Goal: Information Seeking & Learning: Learn about a topic

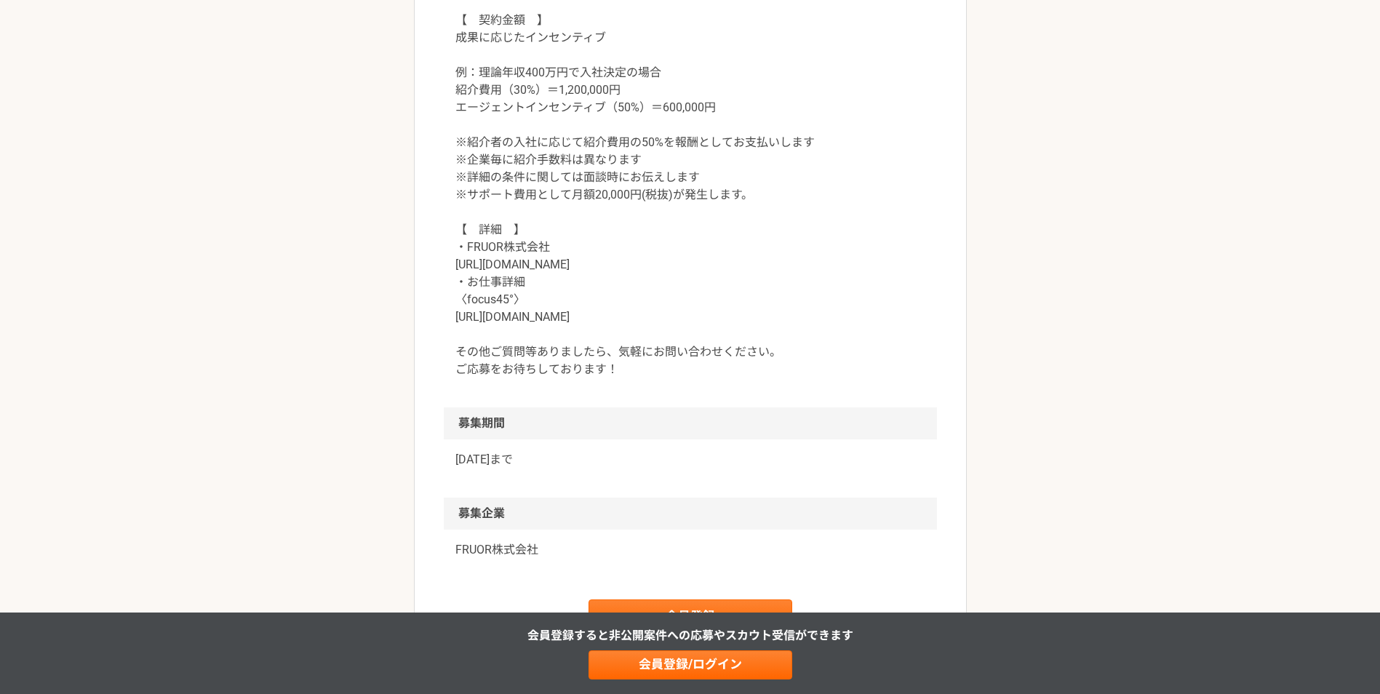
scroll to position [1600, 0]
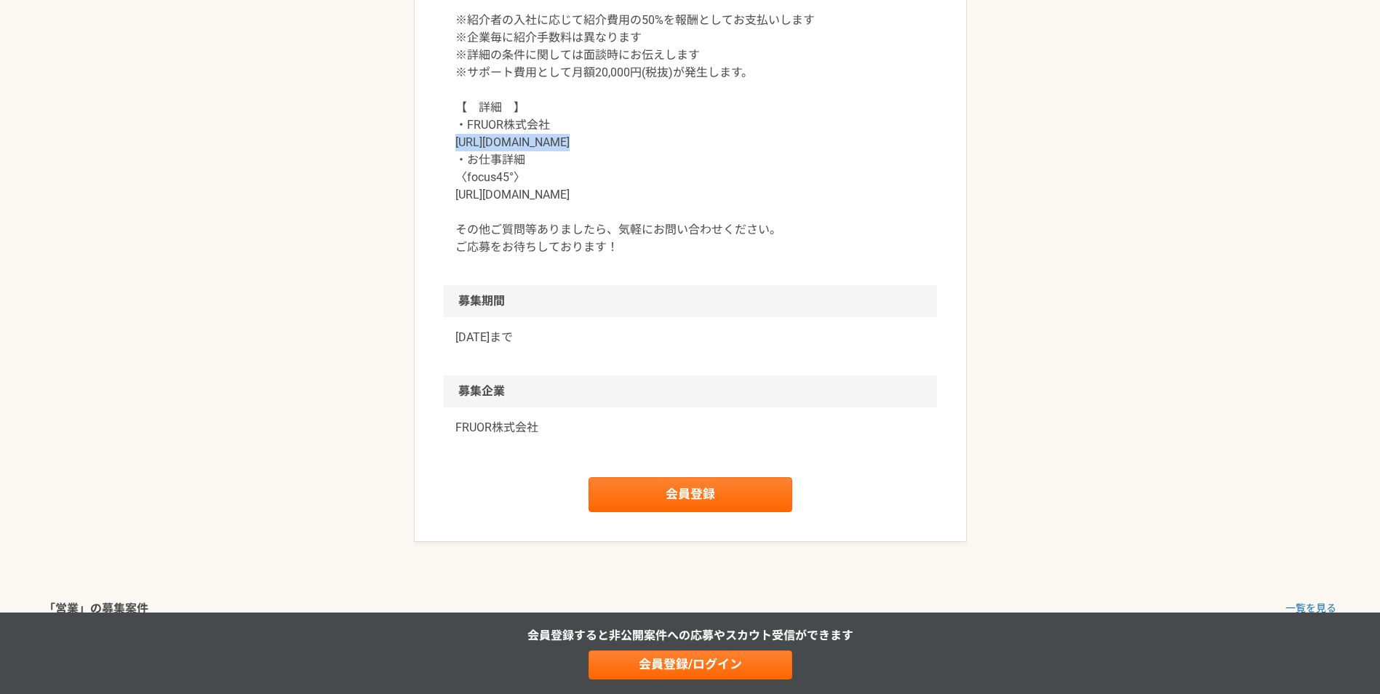
drag, startPoint x: 456, startPoint y: 143, endPoint x: 548, endPoint y: 137, distance: 91.9
click at [548, 137] on p "【　契約金額　】 成果に応じたインセンティブ 例：理論年収400万円で入社決定の場合 紹介費用（30%）＝1,200,000円 エージェントインセンティブ（5…" at bounding box center [690, 72] width 470 height 367
copy p "https://fru0r.com/"
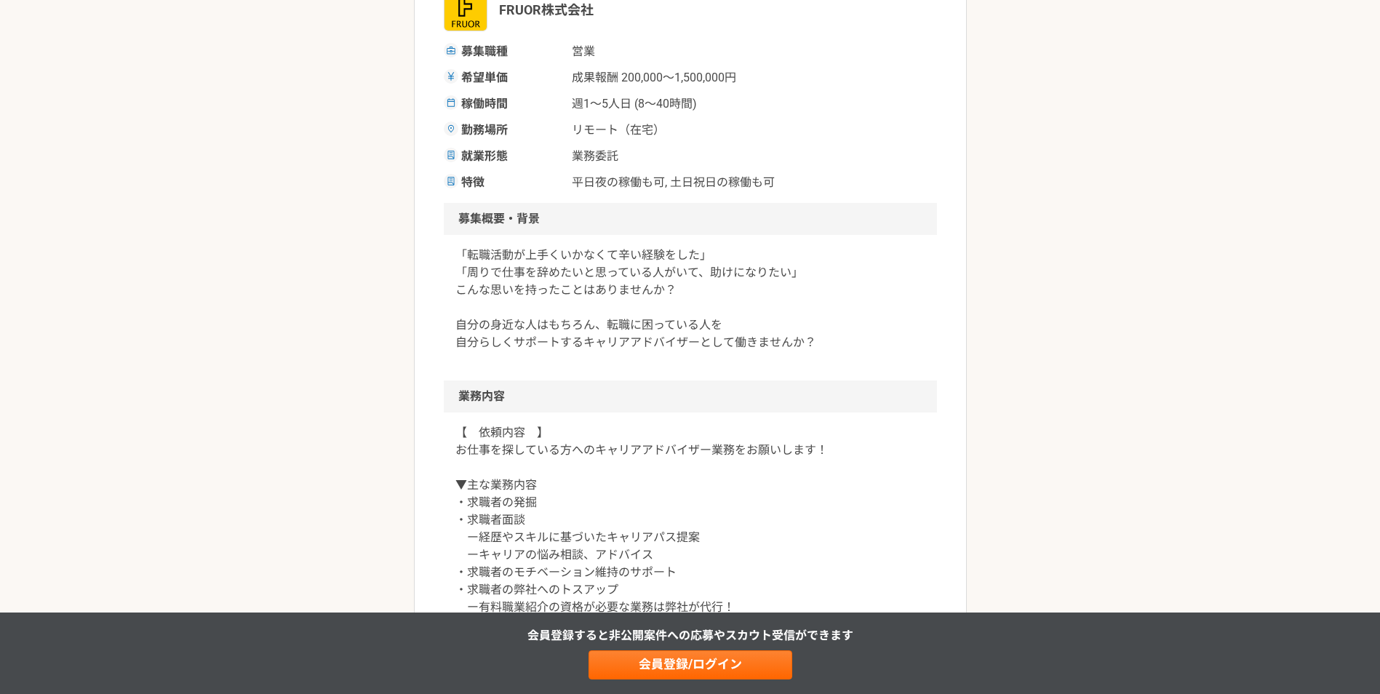
scroll to position [0, 0]
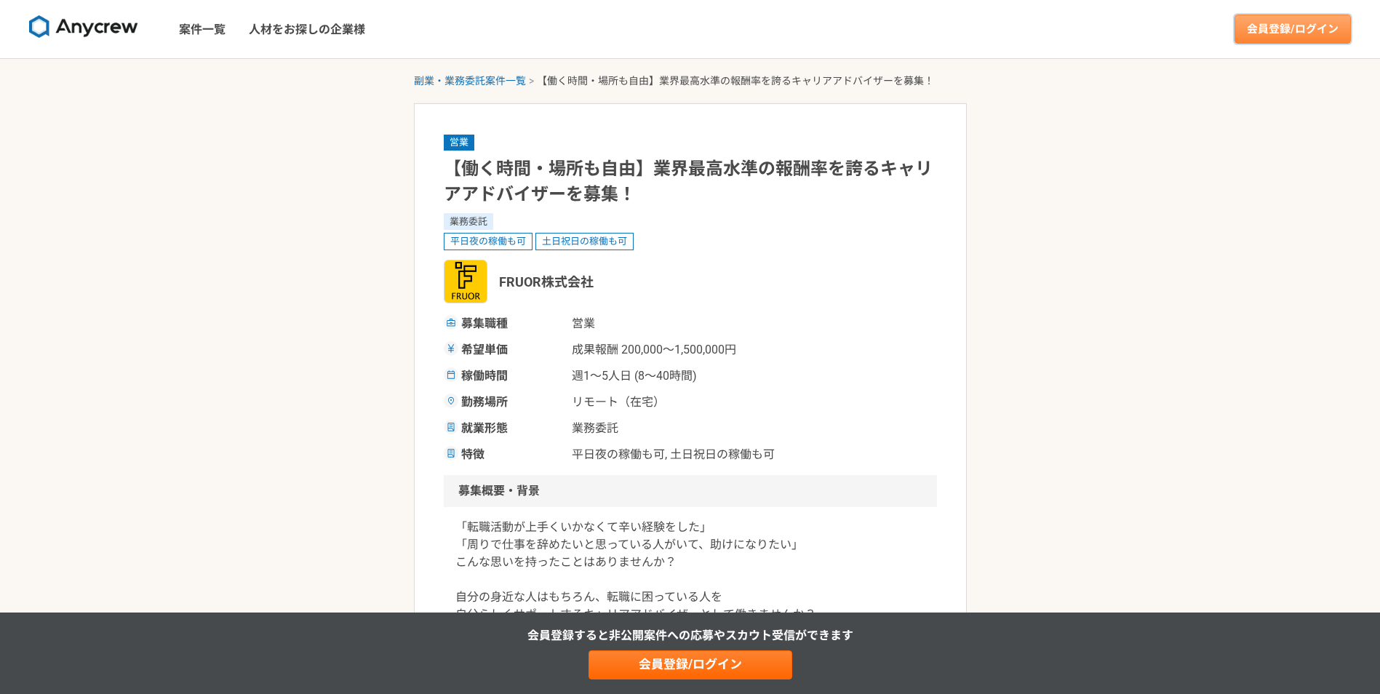
click at [1322, 32] on link "会員登録/ログイン" at bounding box center [1292, 29] width 116 height 29
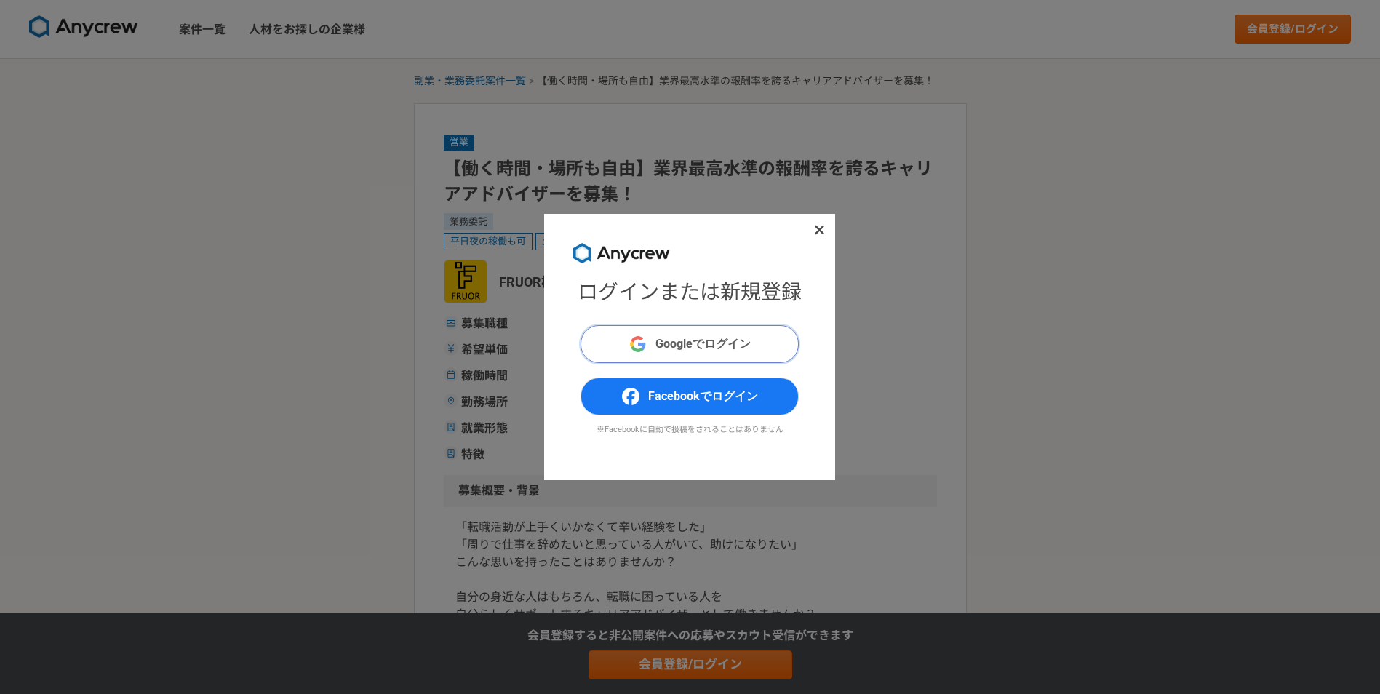
click at [696, 336] on span "Googleでログイン" at bounding box center [702, 343] width 95 height 17
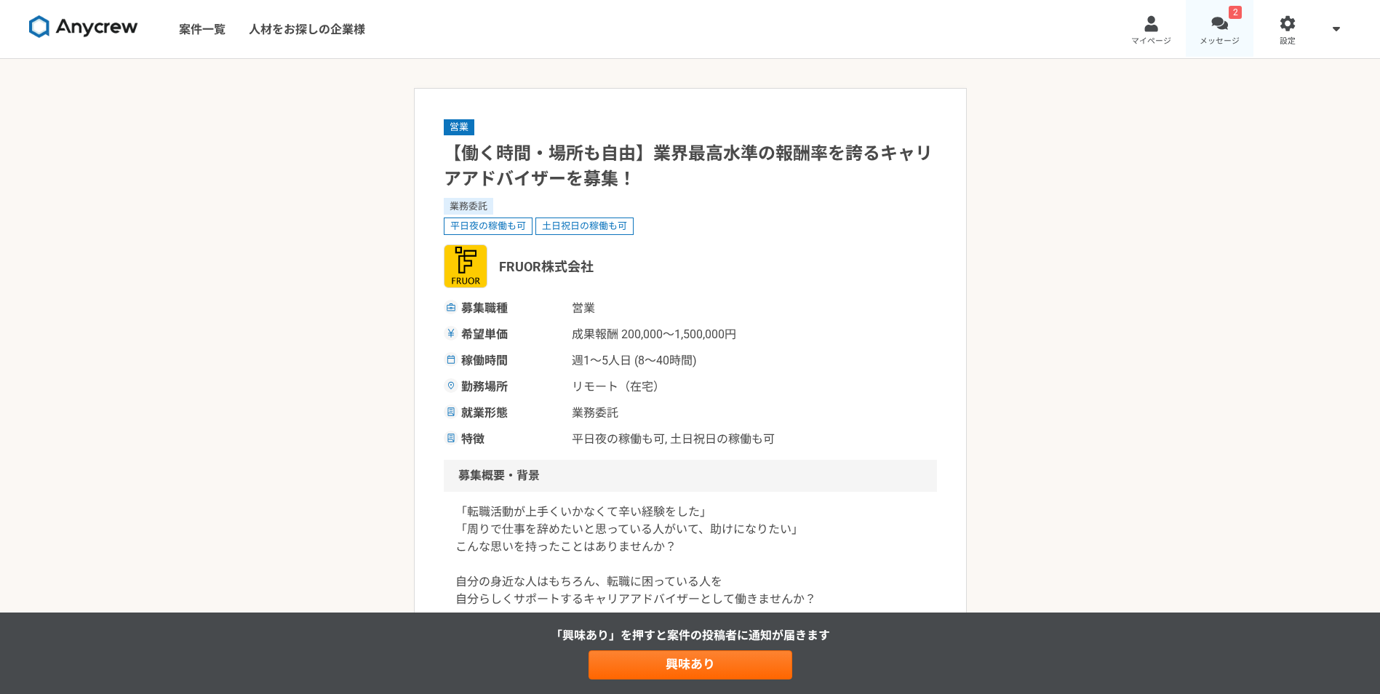
click at [1236, 20] on link "2 メッセージ" at bounding box center [1220, 29] width 68 height 58
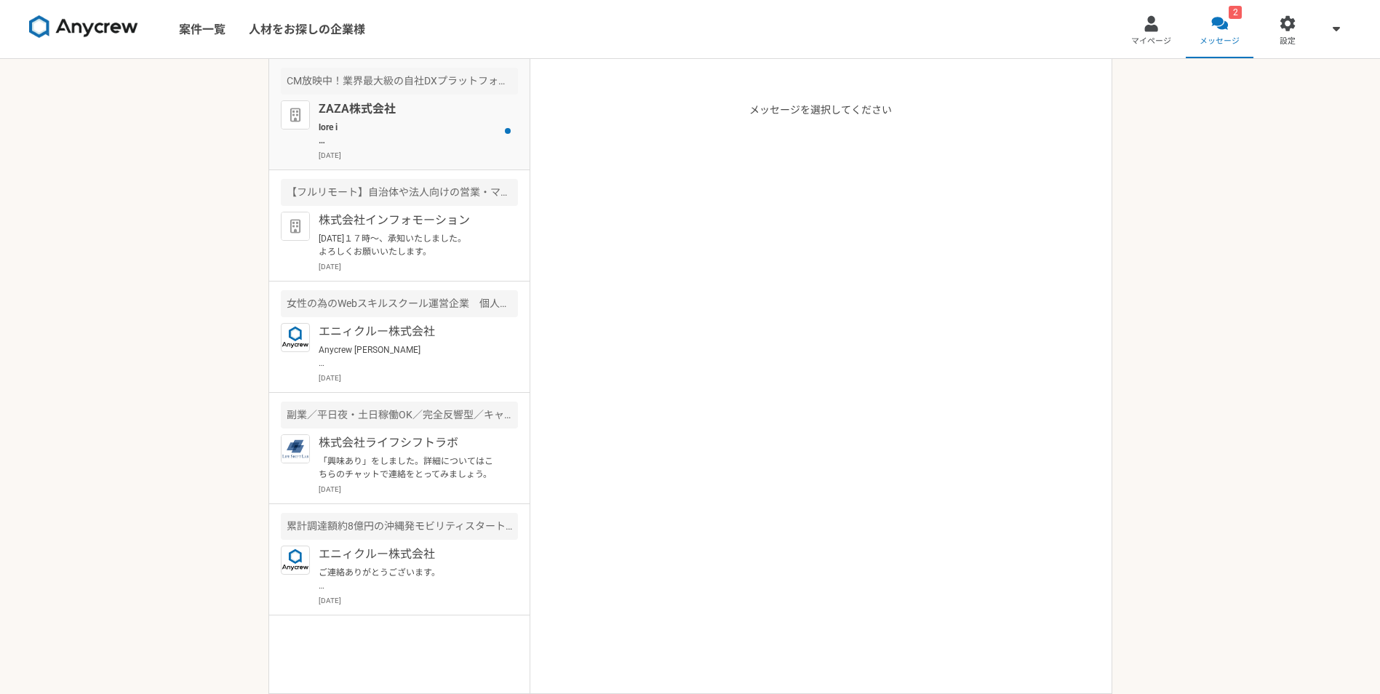
click at [356, 112] on p "ZAZA株式会社" at bounding box center [409, 108] width 180 height 17
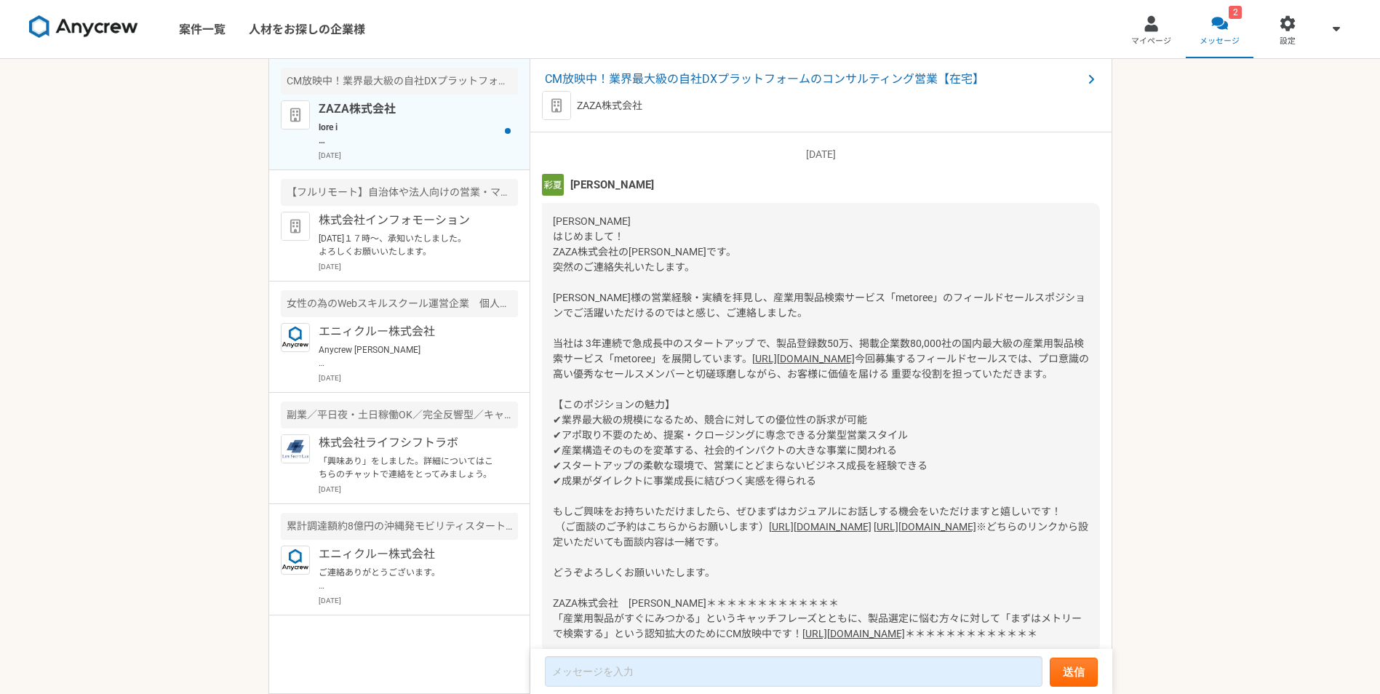
scroll to position [1116, 0]
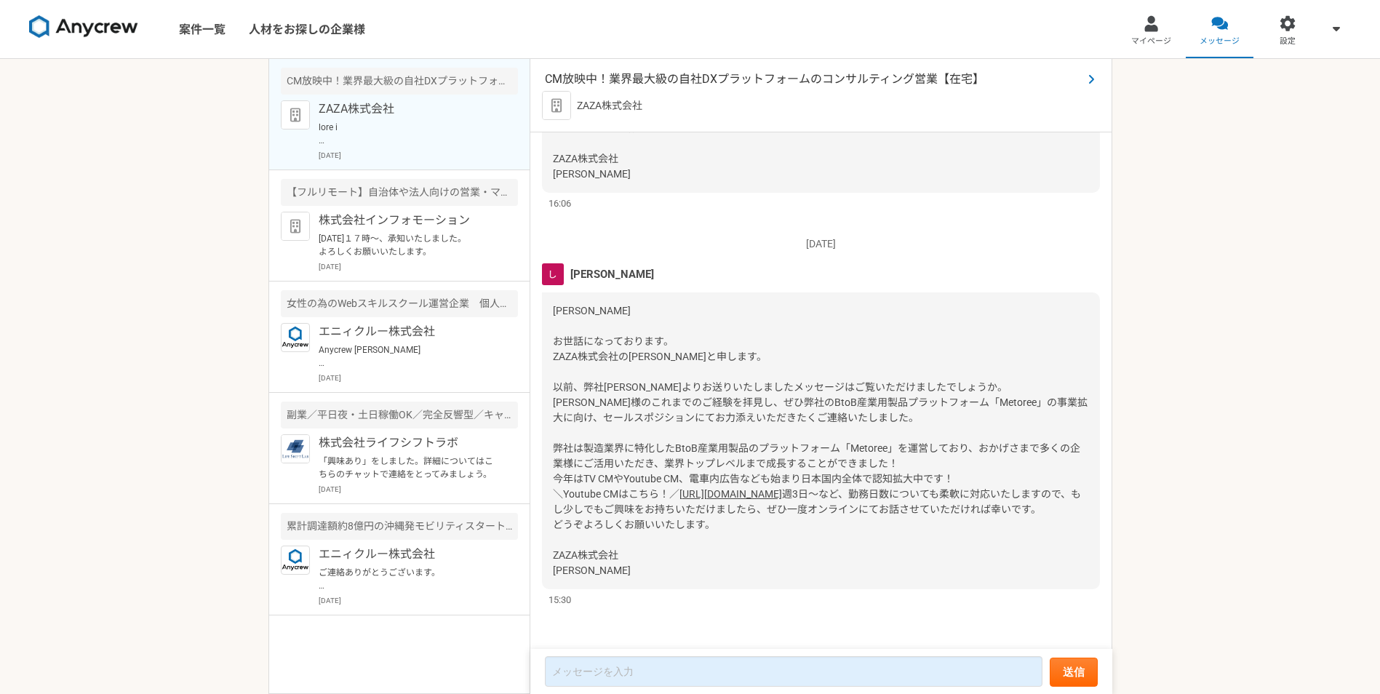
click at [758, 82] on span "CM放映中！業界最大級の自社DXプラットフォームのコンサルティング営業【在宅】" at bounding box center [813, 79] width 537 height 17
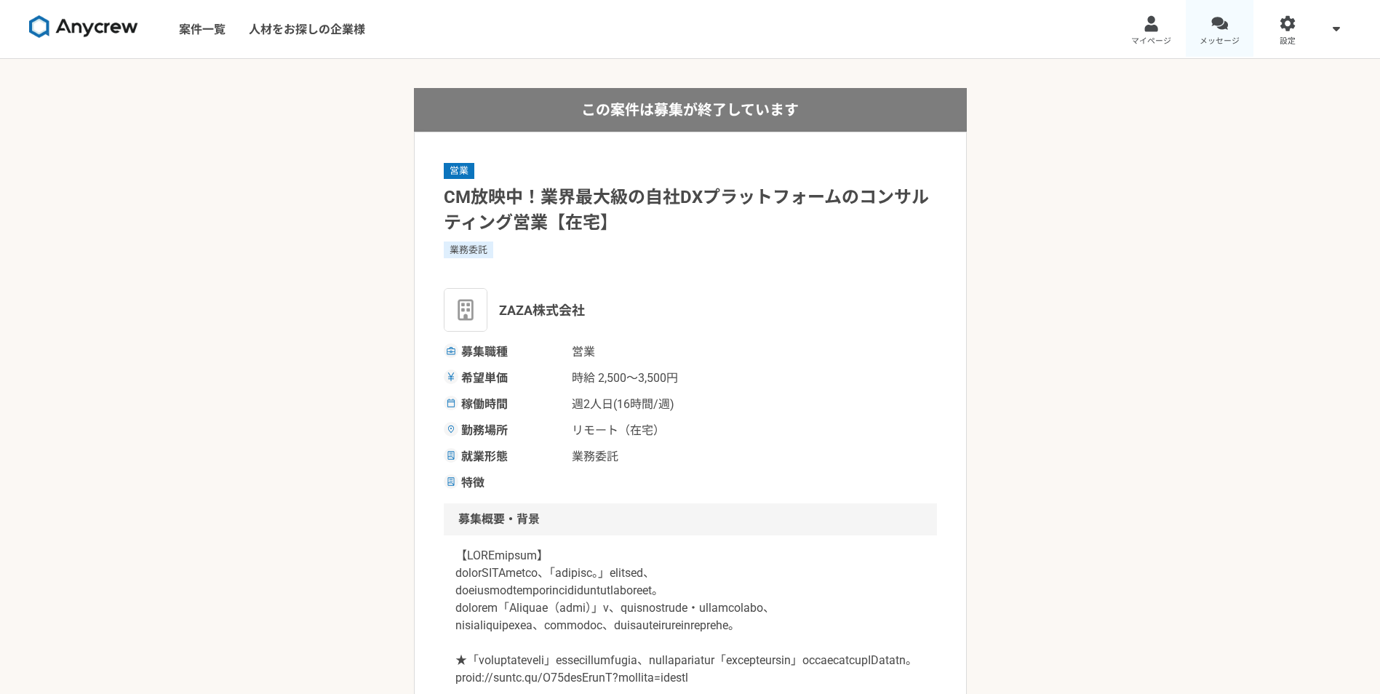
click at [1215, 25] on div at bounding box center [1219, 23] width 17 height 17
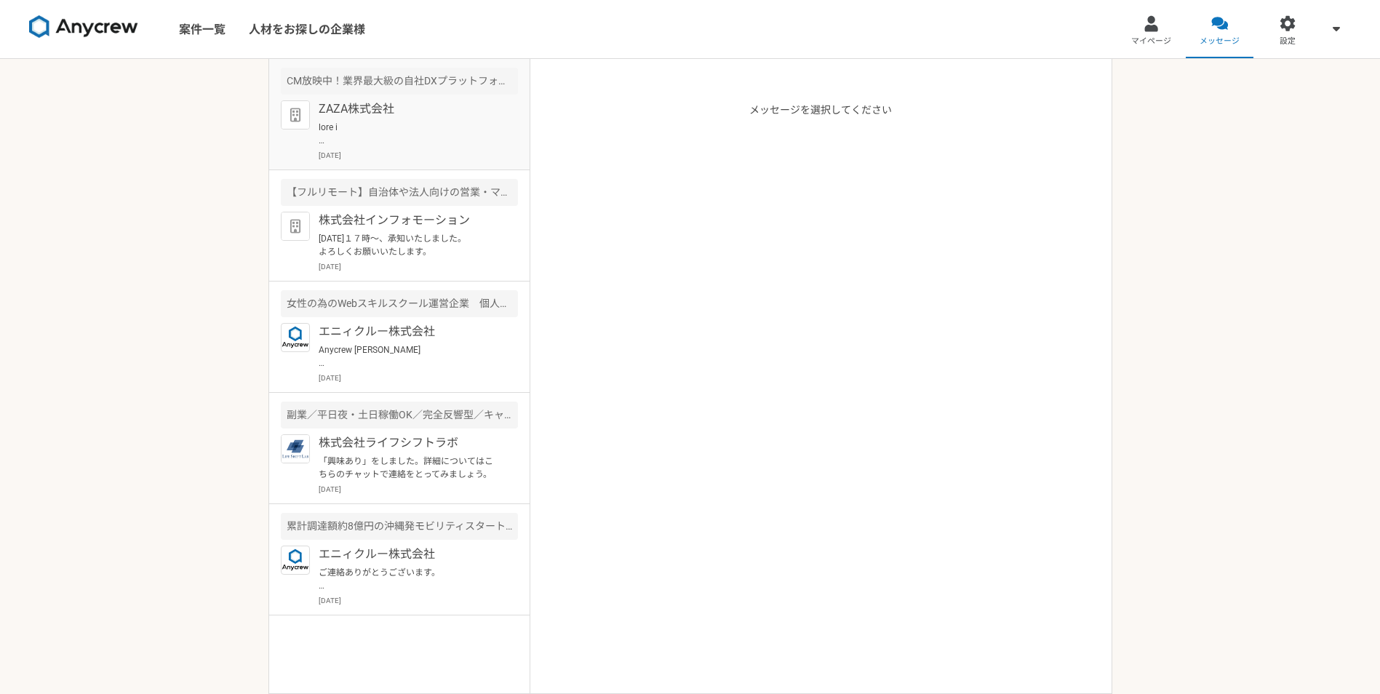
click at [359, 131] on p at bounding box center [409, 134] width 180 height 26
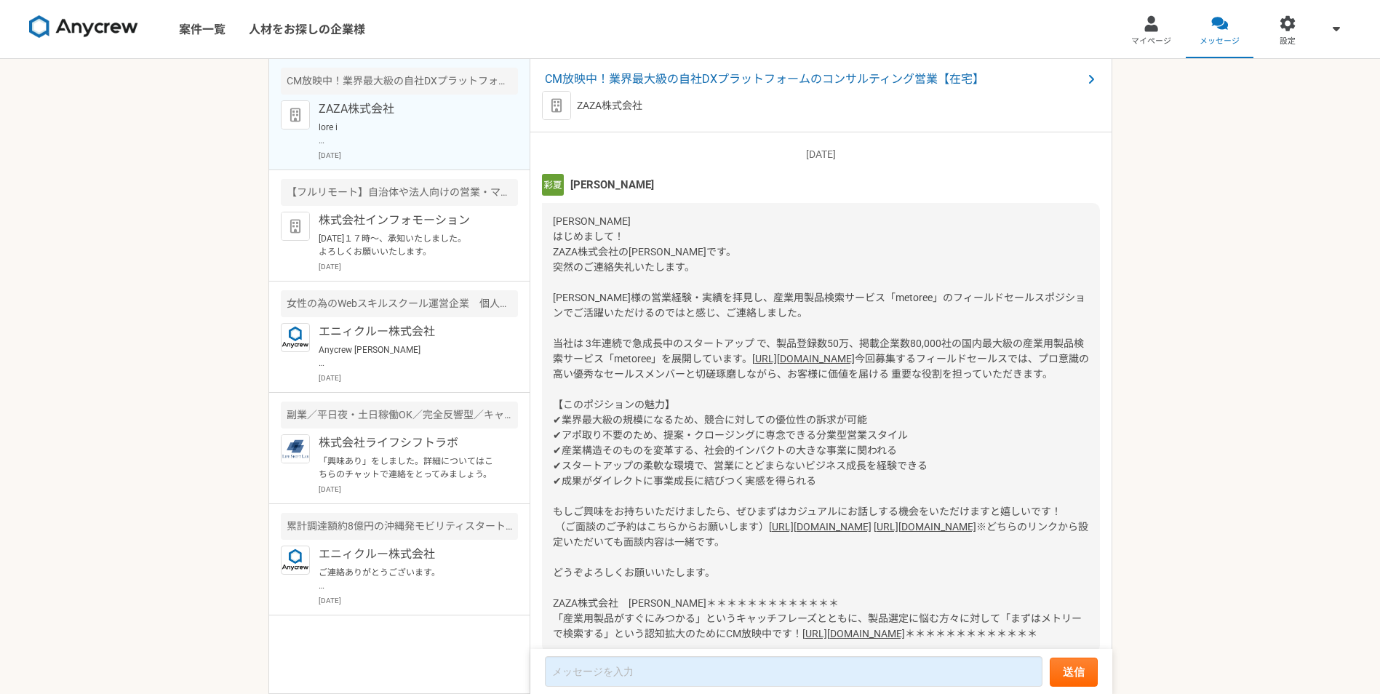
scroll to position [1116, 0]
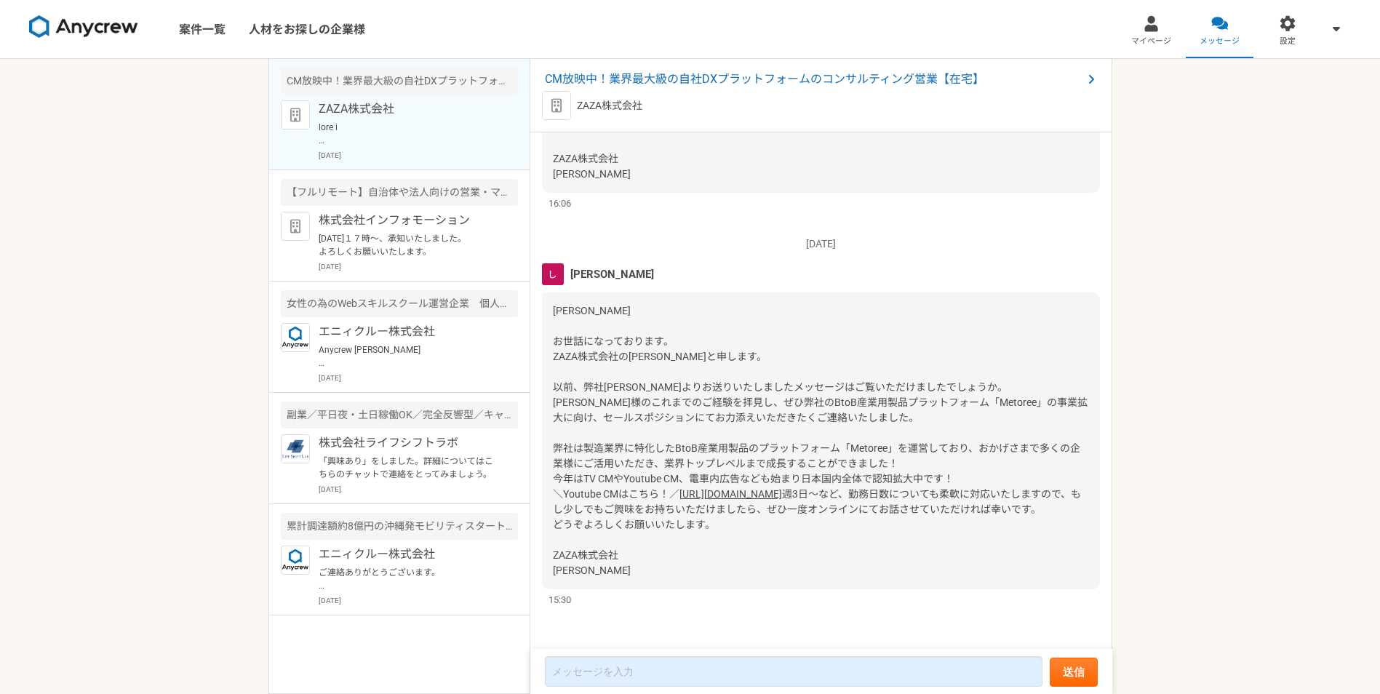
click at [684, 488] on link "[URL][DOMAIN_NAME]" at bounding box center [730, 494] width 103 height 12
click at [1153, 26] on div at bounding box center [1151, 23] width 17 height 17
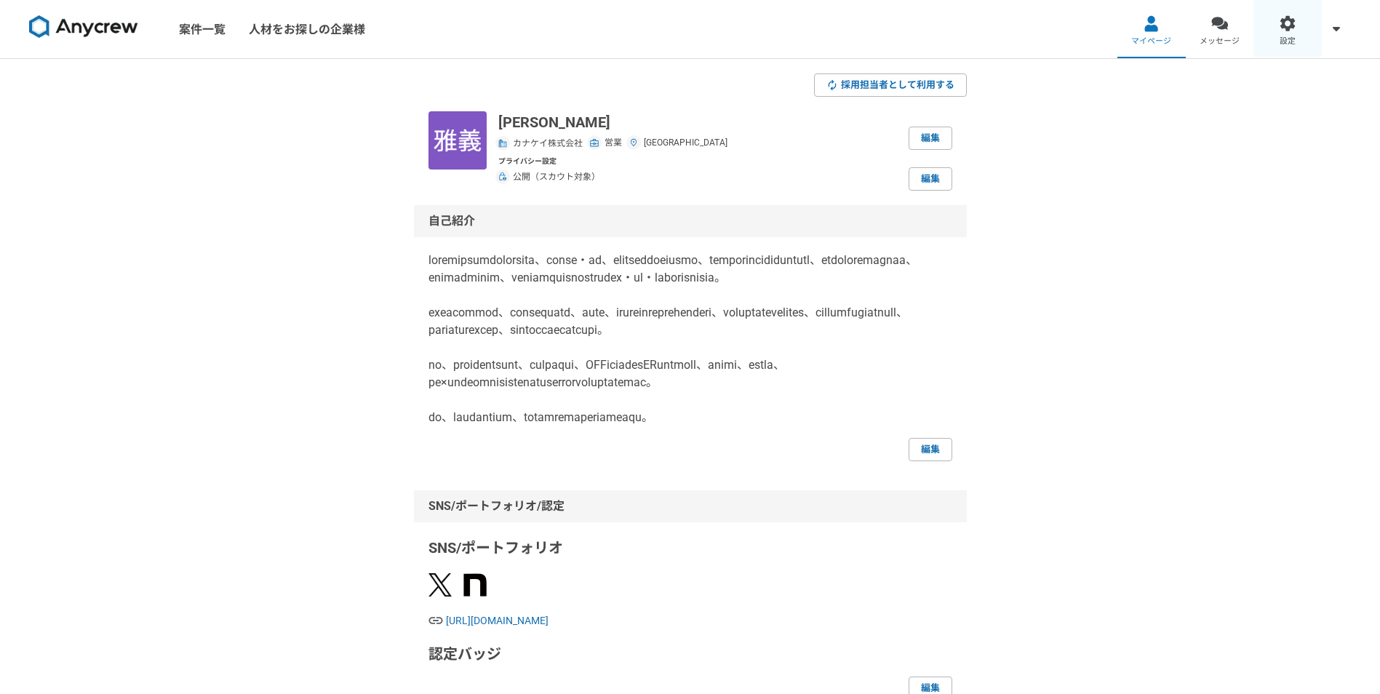
click at [1287, 19] on div at bounding box center [1287, 23] width 17 height 17
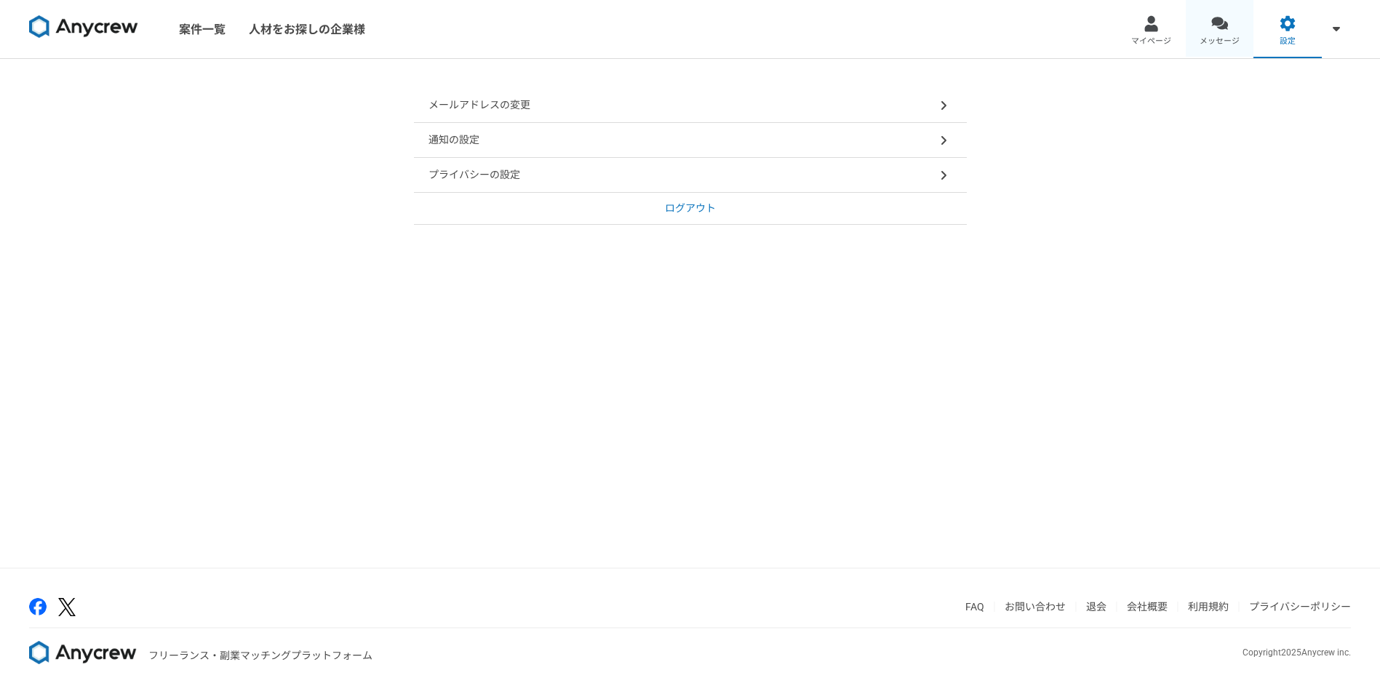
click at [1220, 36] on span "メッセージ" at bounding box center [1219, 42] width 40 height 12
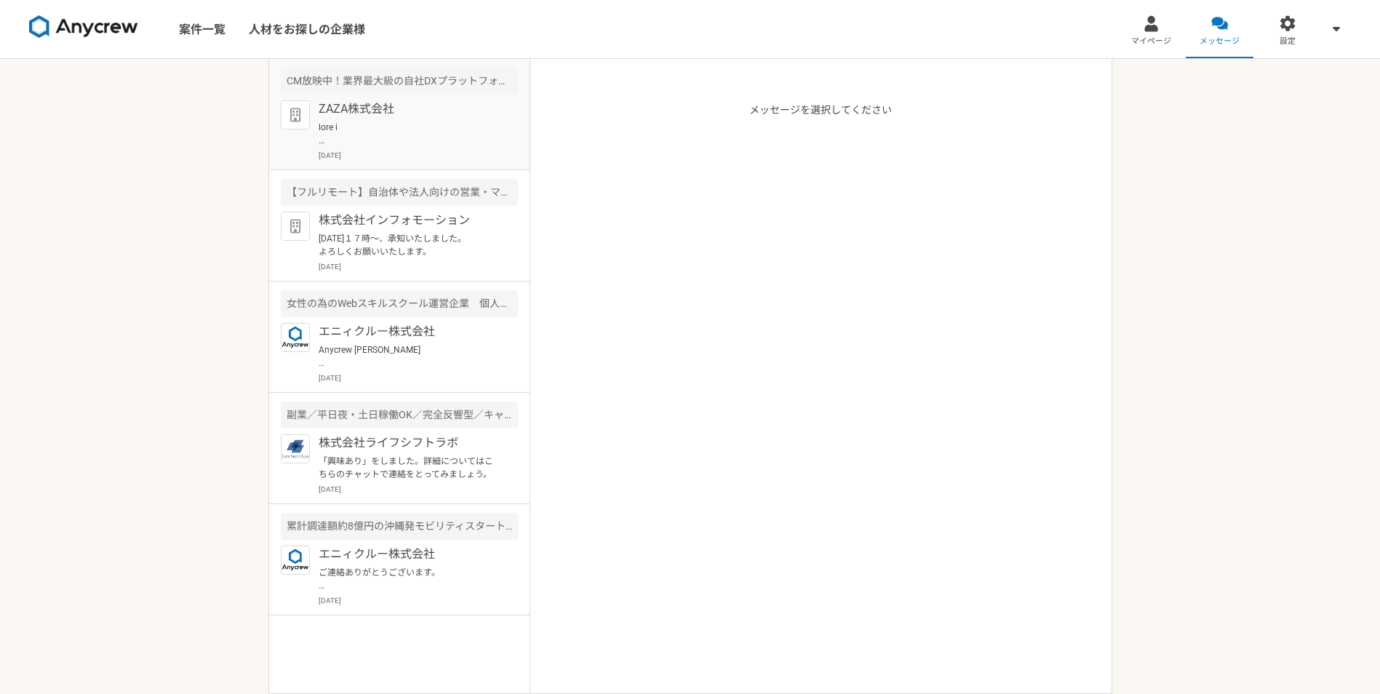
click at [329, 121] on p at bounding box center [409, 134] width 180 height 26
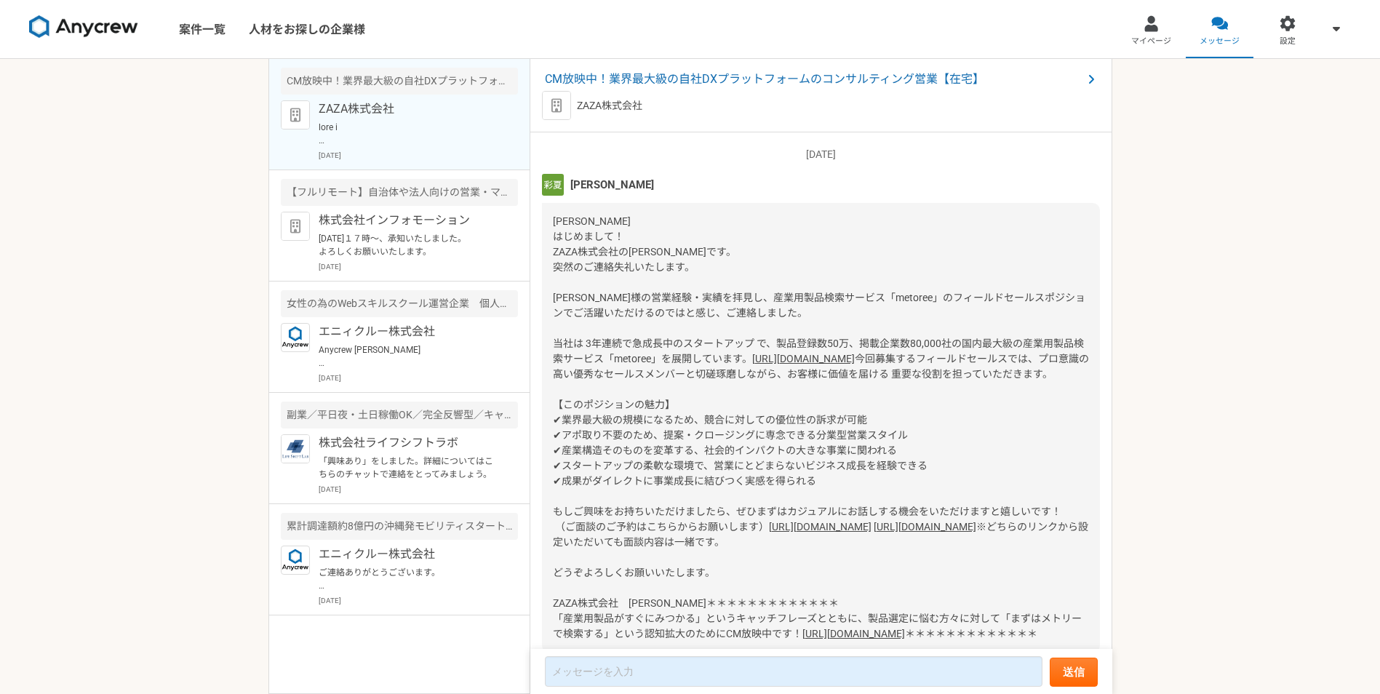
scroll to position [1116, 0]
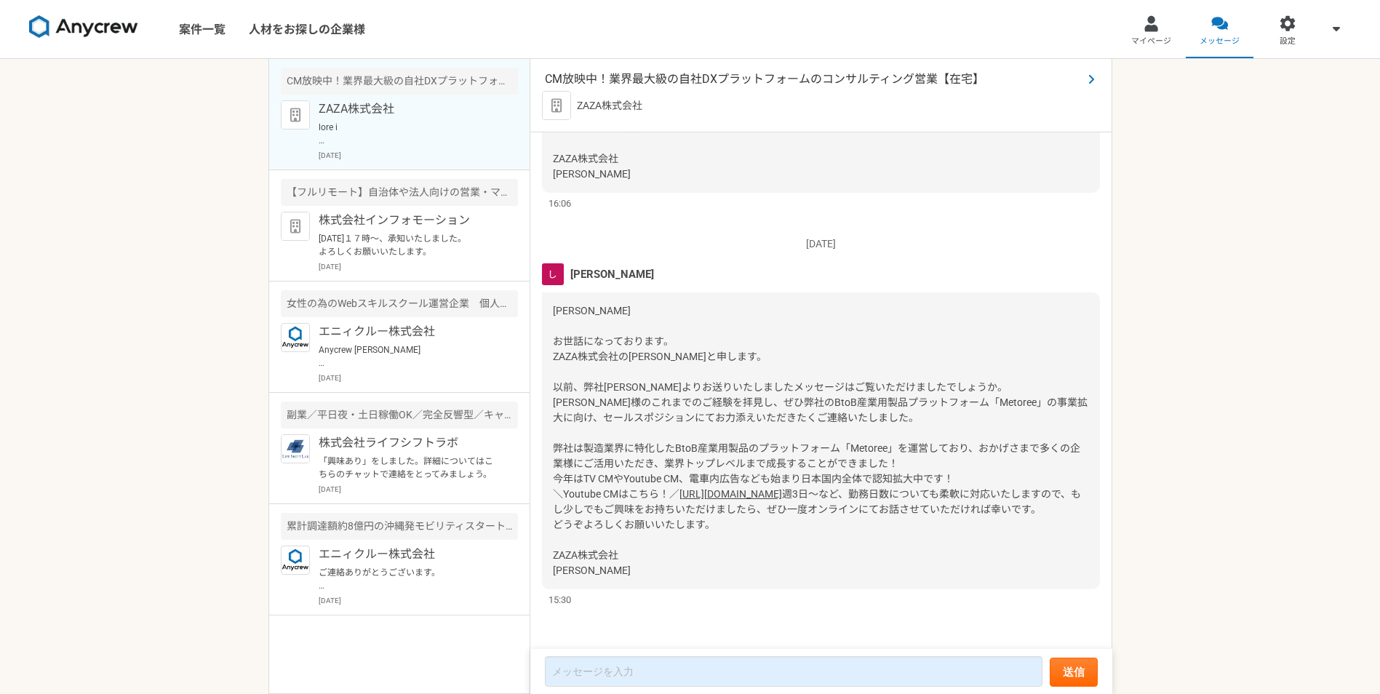
click at [751, 79] on span "CM放映中！業界最大級の自社DXプラットフォームのコンサルティング営業【在宅】" at bounding box center [813, 79] width 537 height 17
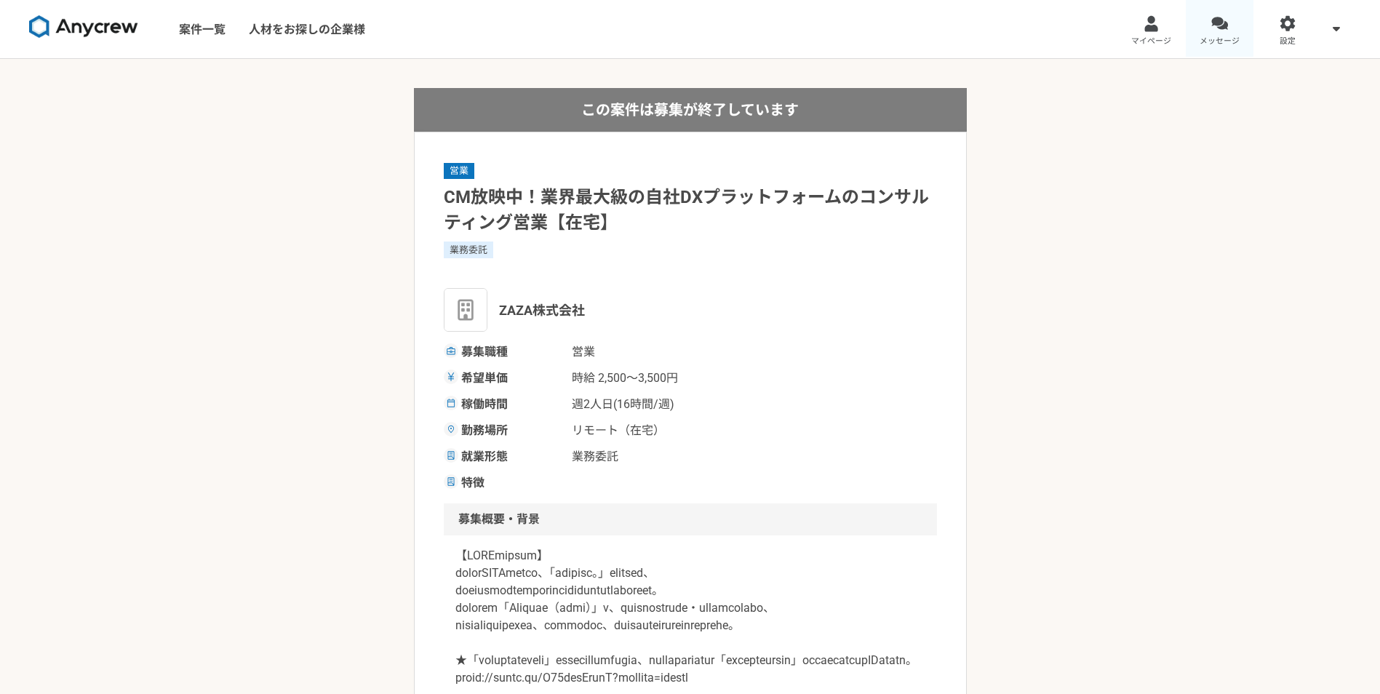
click at [1235, 26] on link "メッセージ" at bounding box center [1220, 29] width 68 height 58
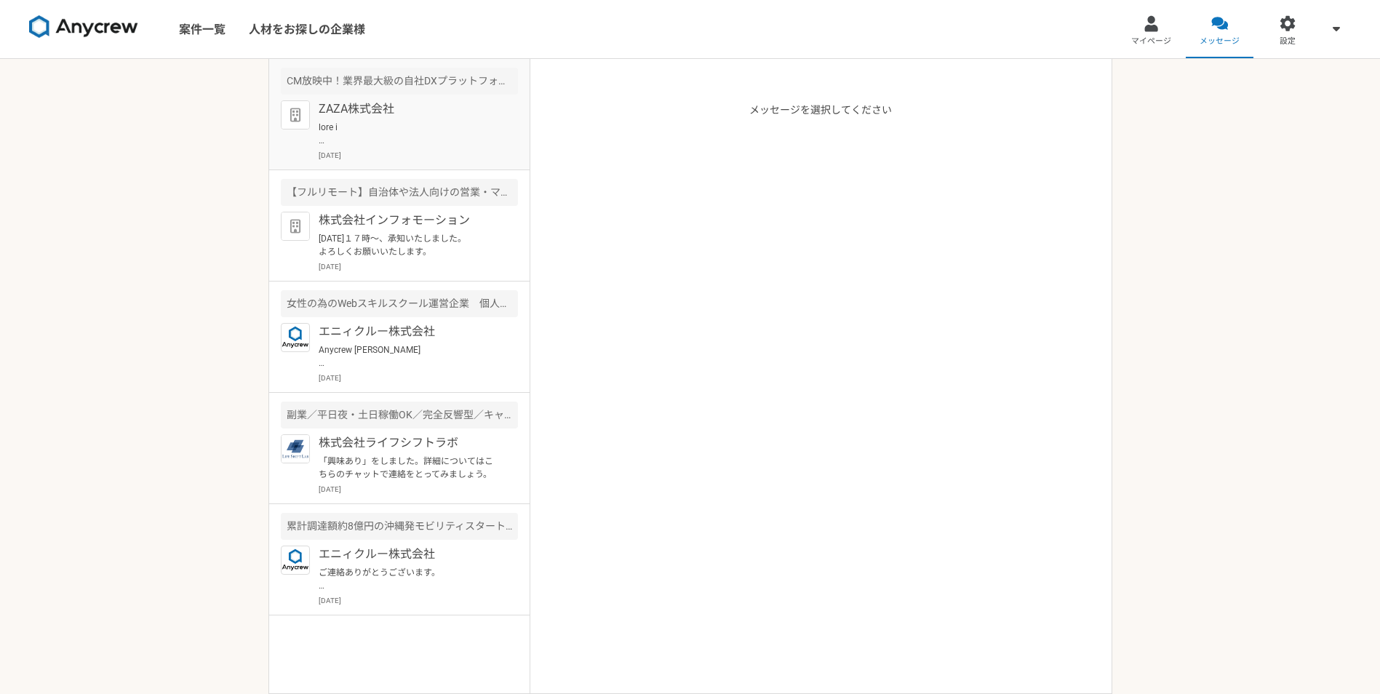
click at [388, 130] on p at bounding box center [409, 134] width 180 height 26
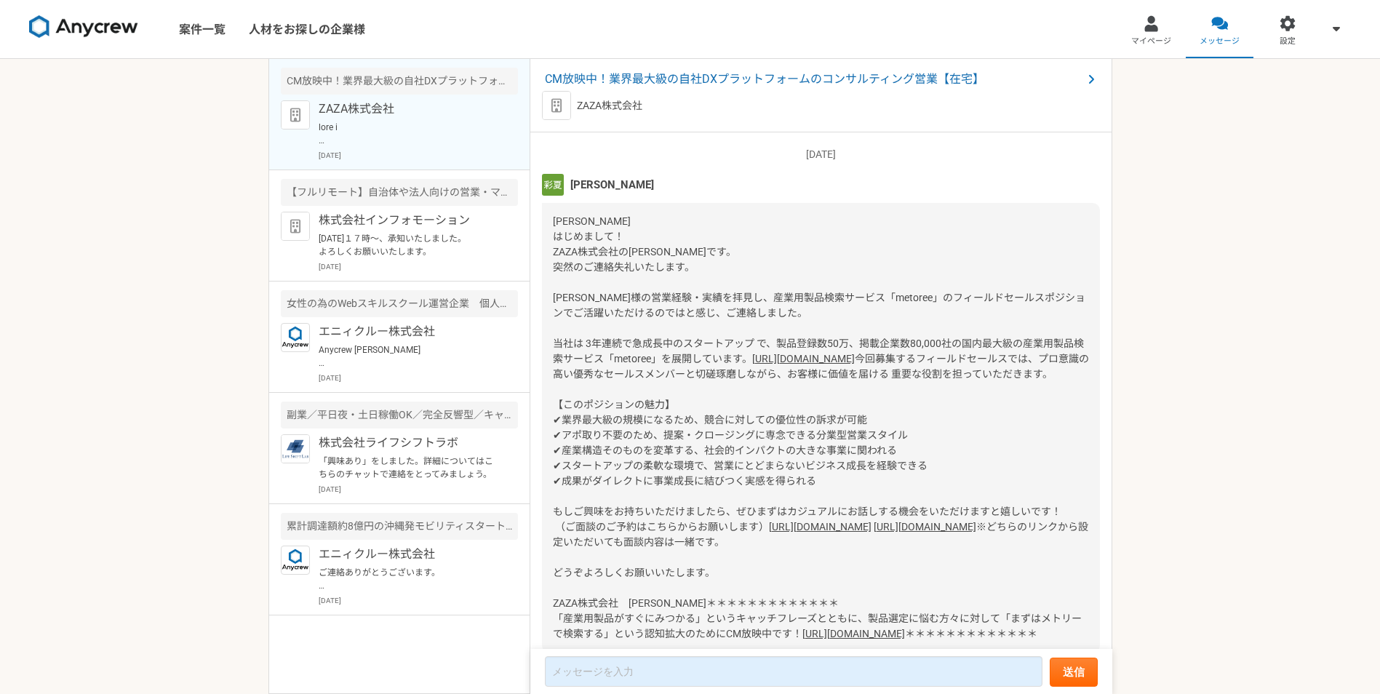
scroll to position [1116, 0]
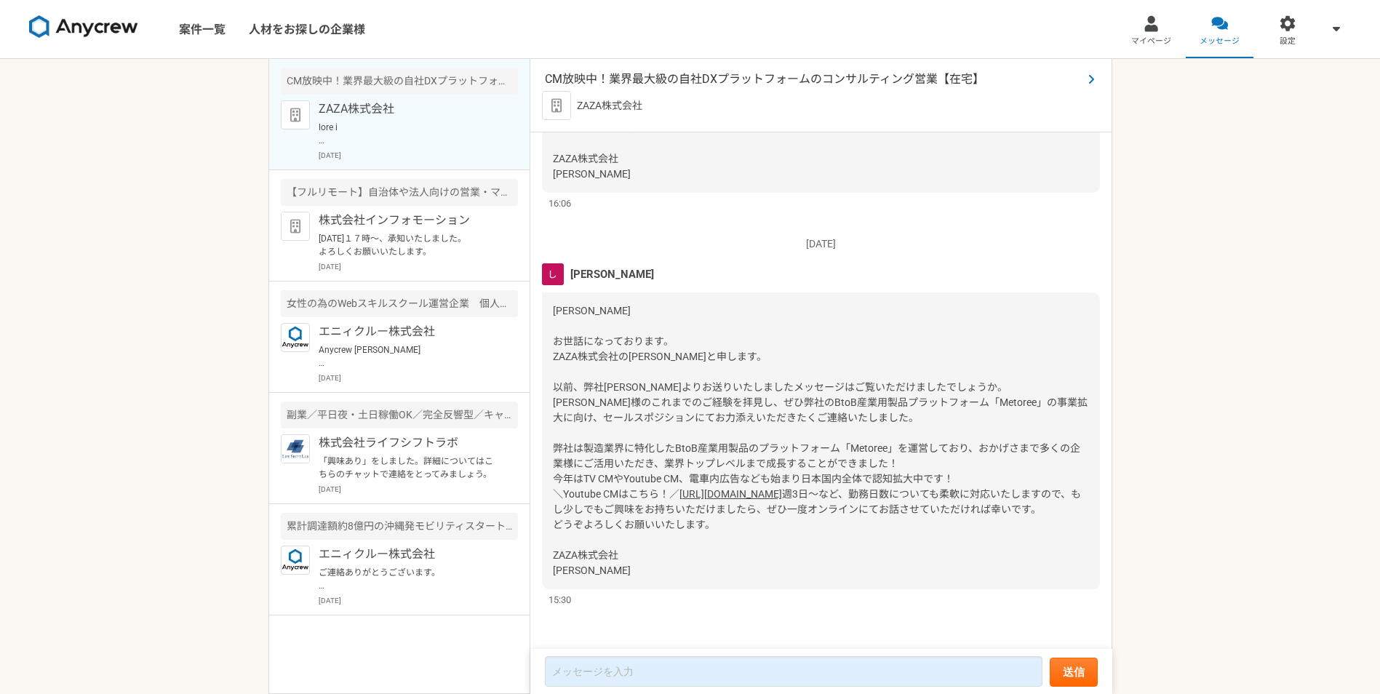
click at [718, 81] on span "CM放映中！業界最大級の自社DXプラットフォームのコンサルティング営業【在宅】" at bounding box center [813, 79] width 537 height 17
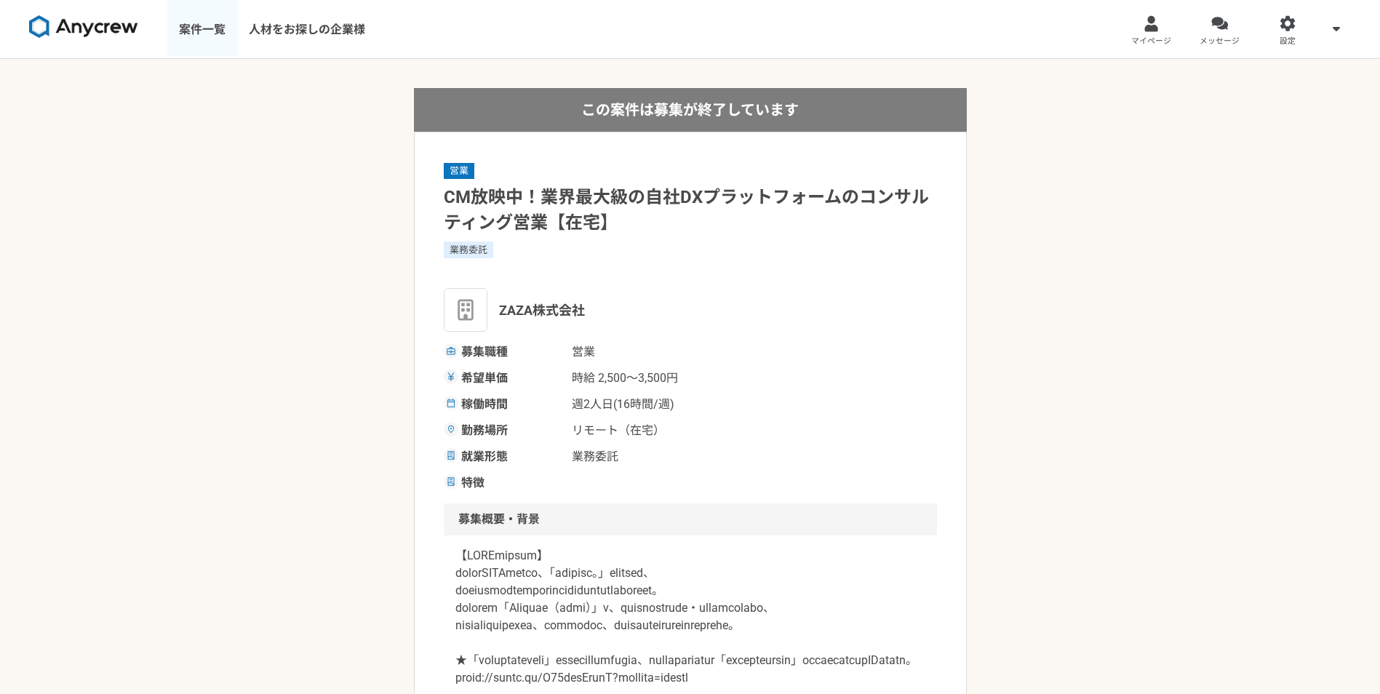
click at [205, 25] on link "案件一覧" at bounding box center [202, 29] width 70 height 58
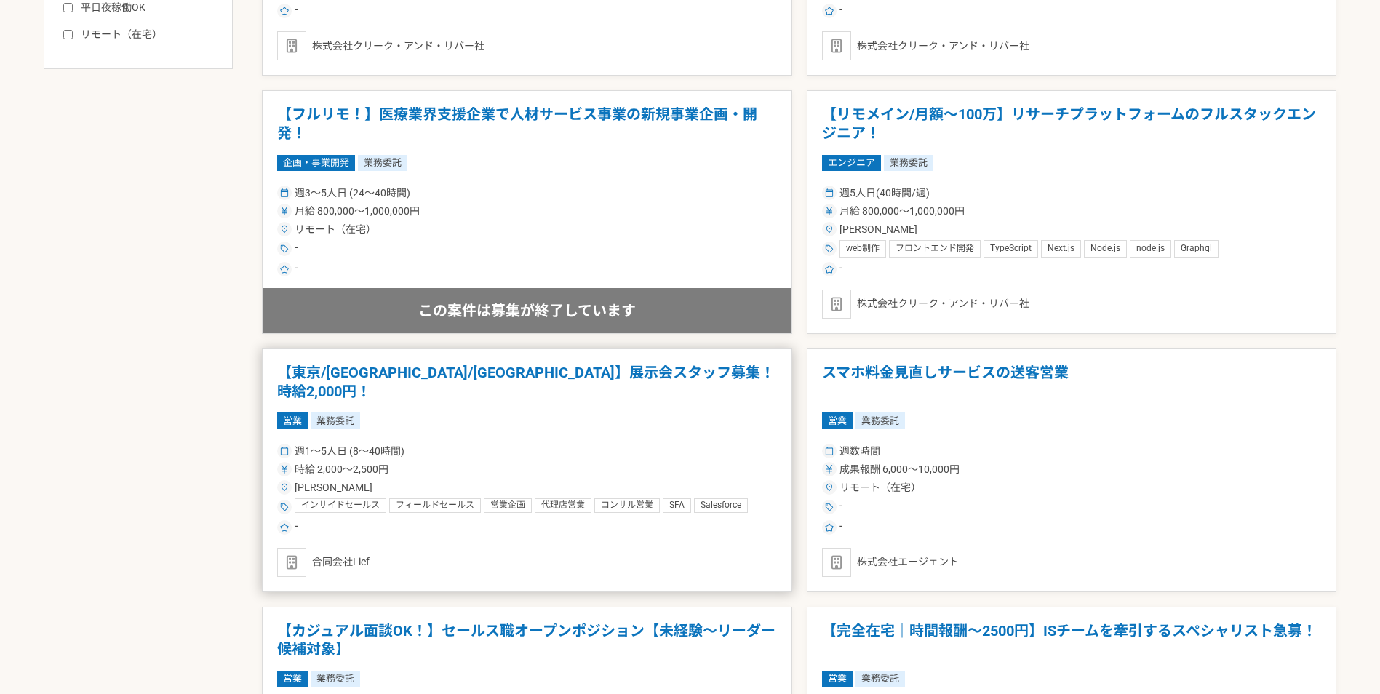
scroll to position [873, 0]
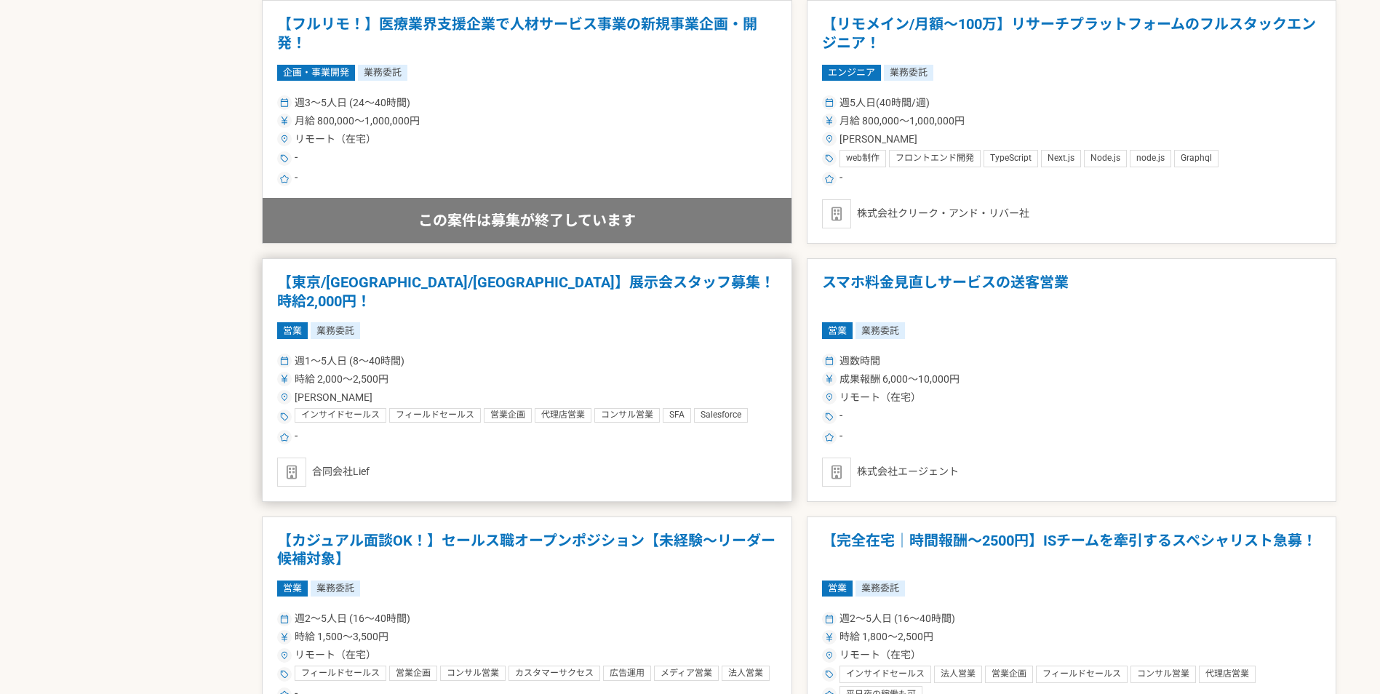
click at [449, 281] on h1 "【東京/[GEOGRAPHIC_DATA]/[GEOGRAPHIC_DATA]】展示会スタッフ募集！時給2,000円！" at bounding box center [527, 291] width 500 height 37
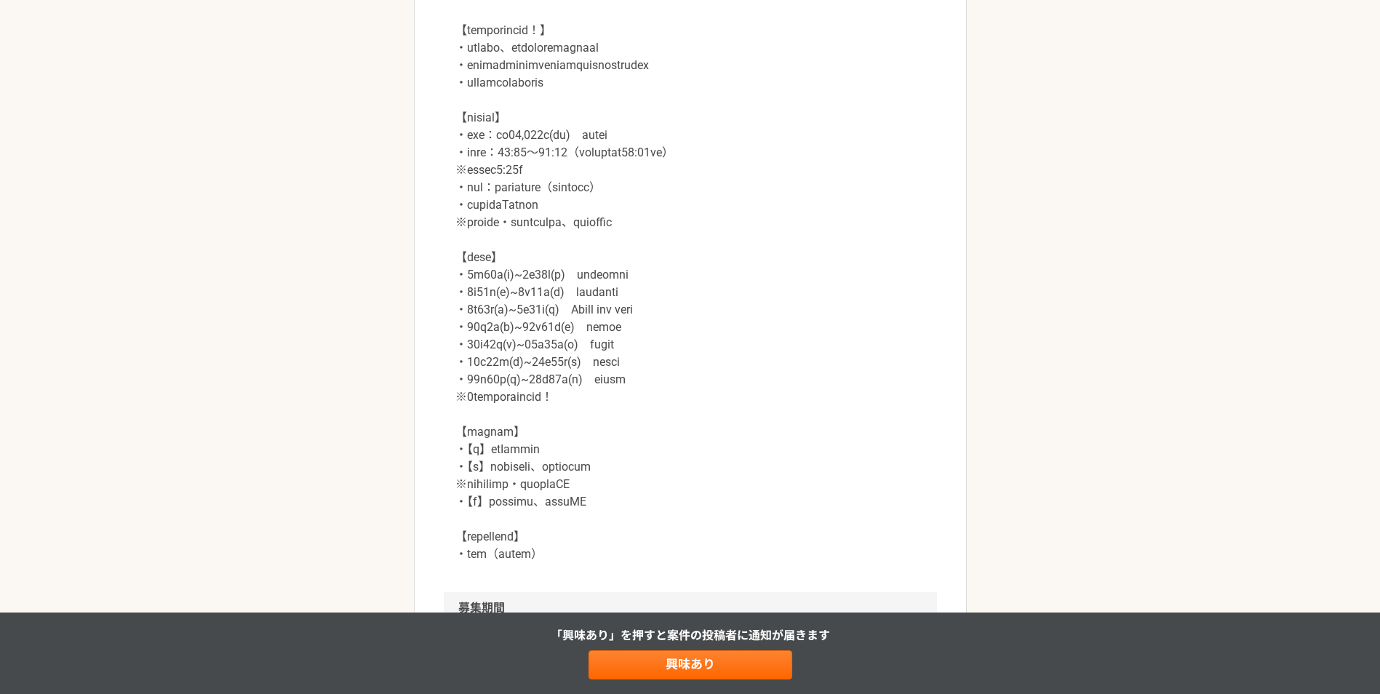
scroll to position [1309, 0]
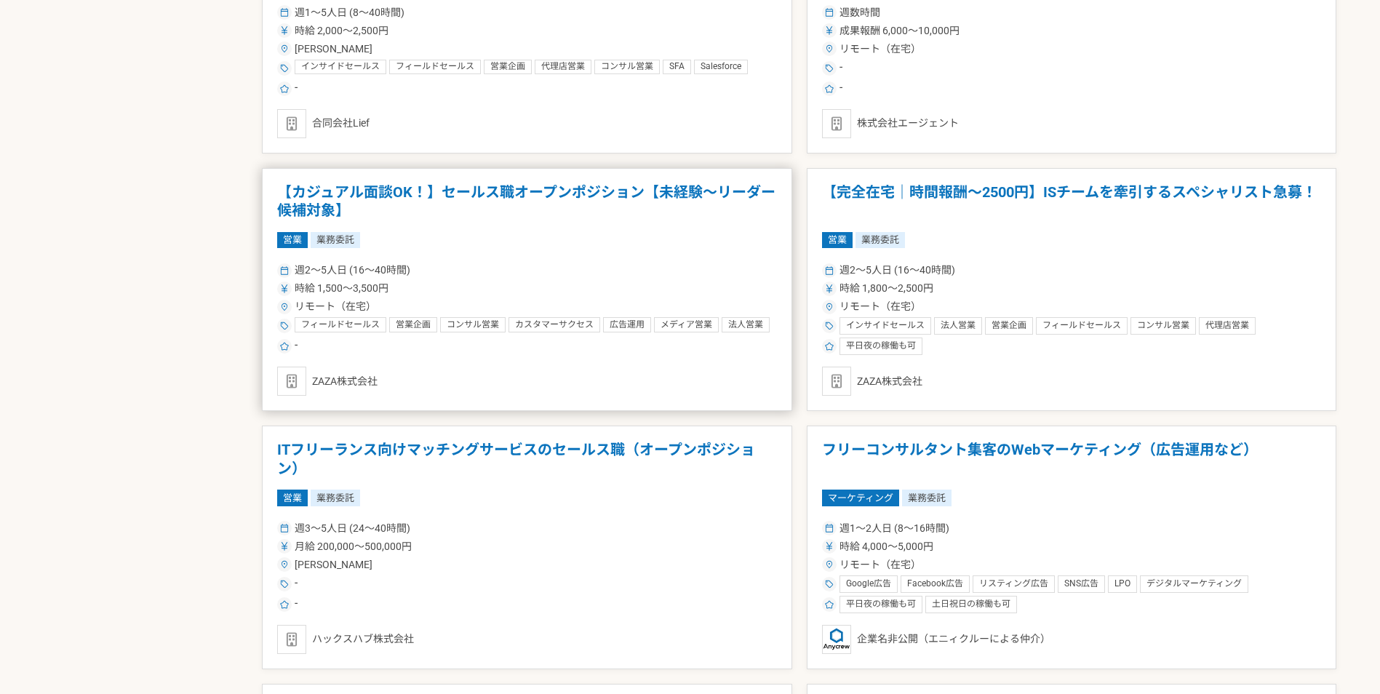
scroll to position [1236, 0]
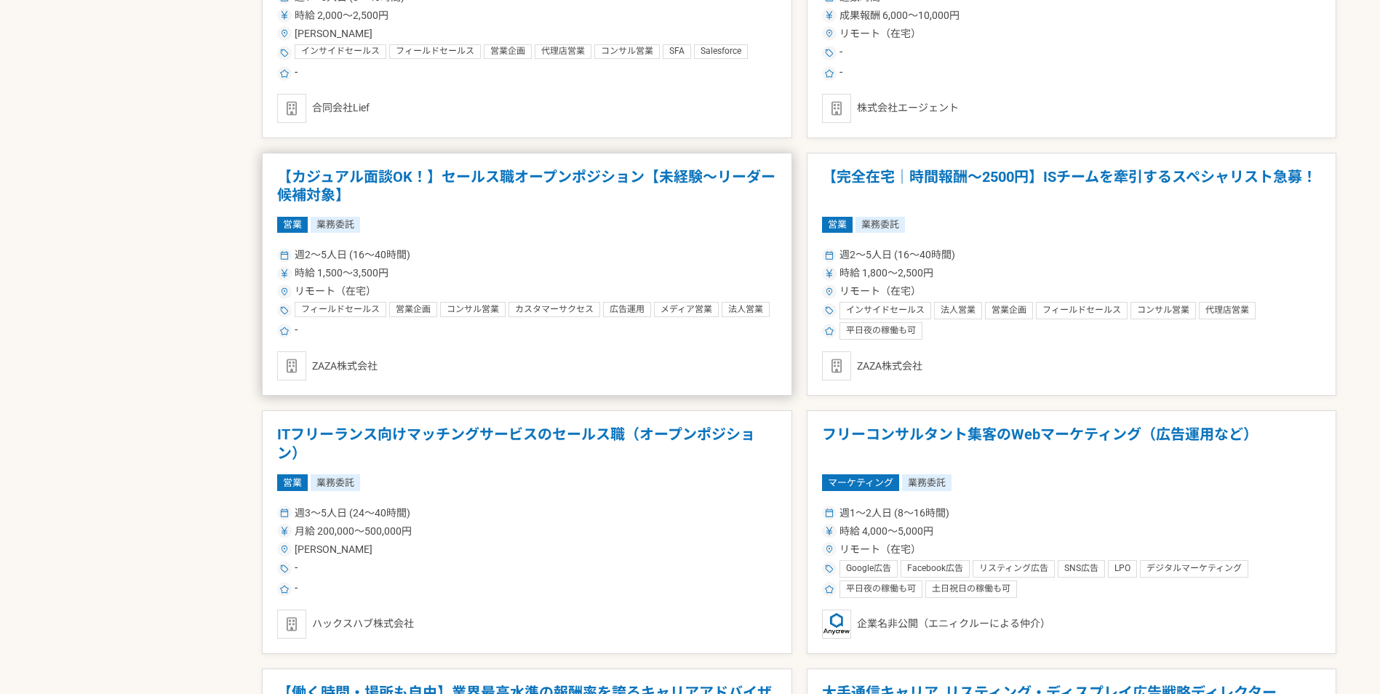
click at [412, 178] on h1 "【カジュアル面談OK！】セールス職オープンポジション【未経験〜リーダー候補対象】" at bounding box center [527, 186] width 500 height 37
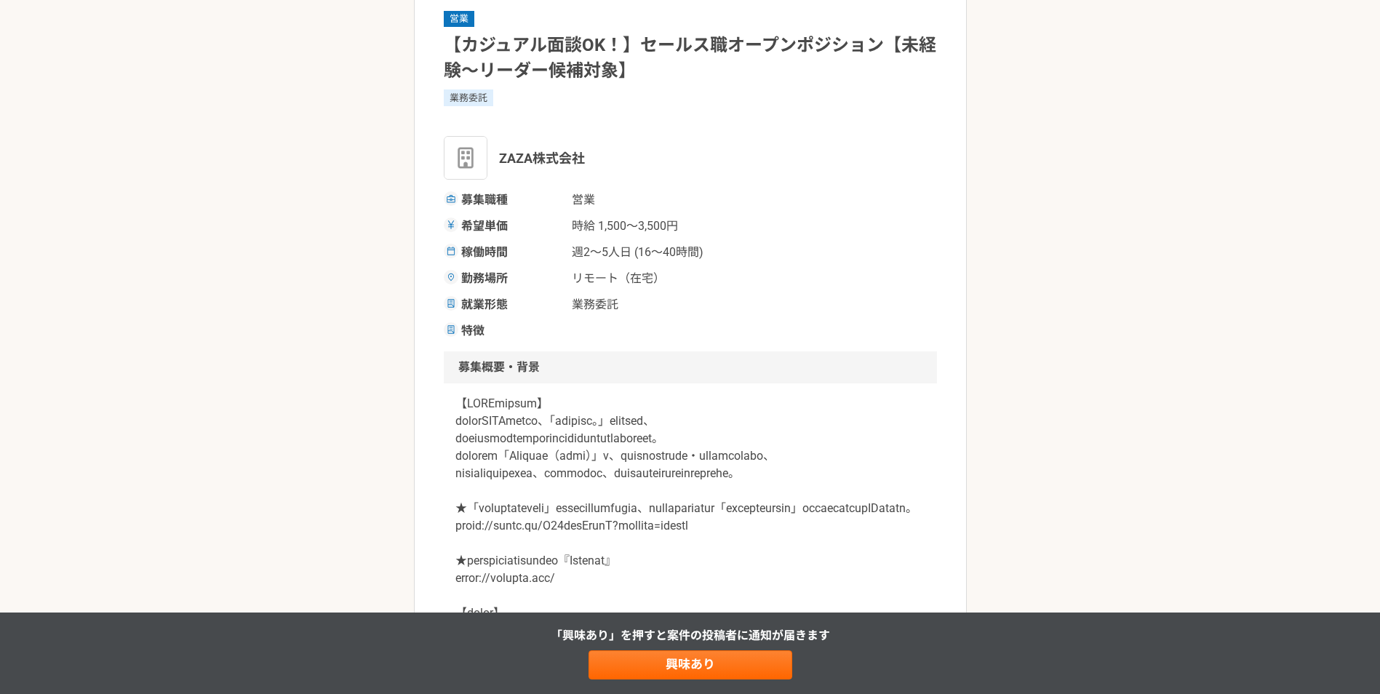
scroll to position [73, 0]
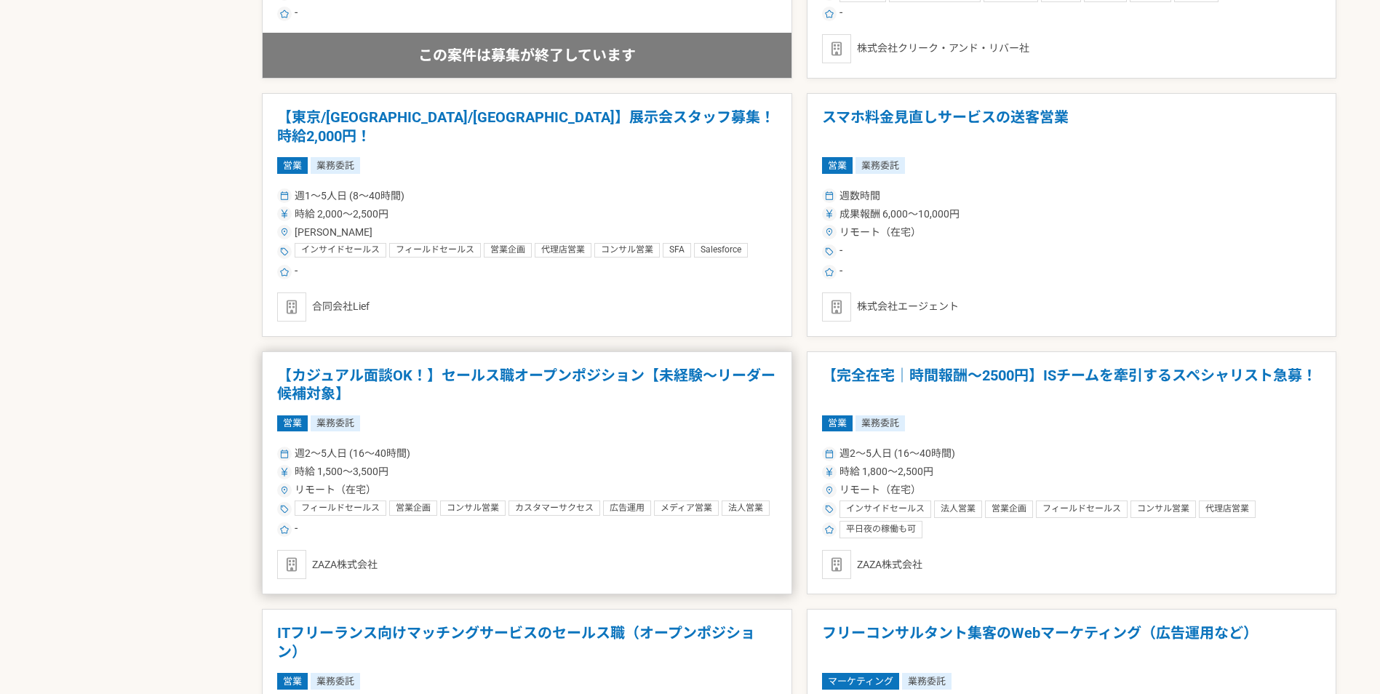
scroll to position [1091, 0]
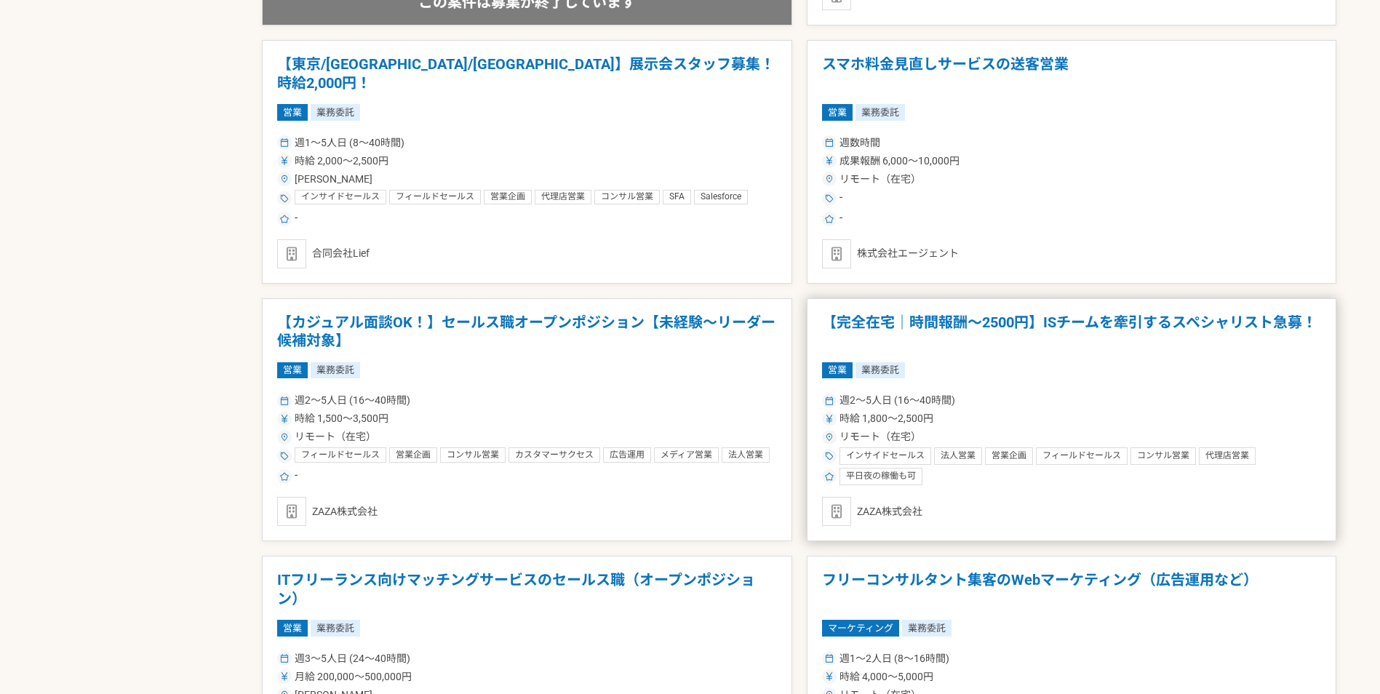
click at [1048, 315] on h1 "【完全在宅｜時間報酬〜2500円】ISチームを牽引するスペシャリスト急募！" at bounding box center [1072, 331] width 500 height 37
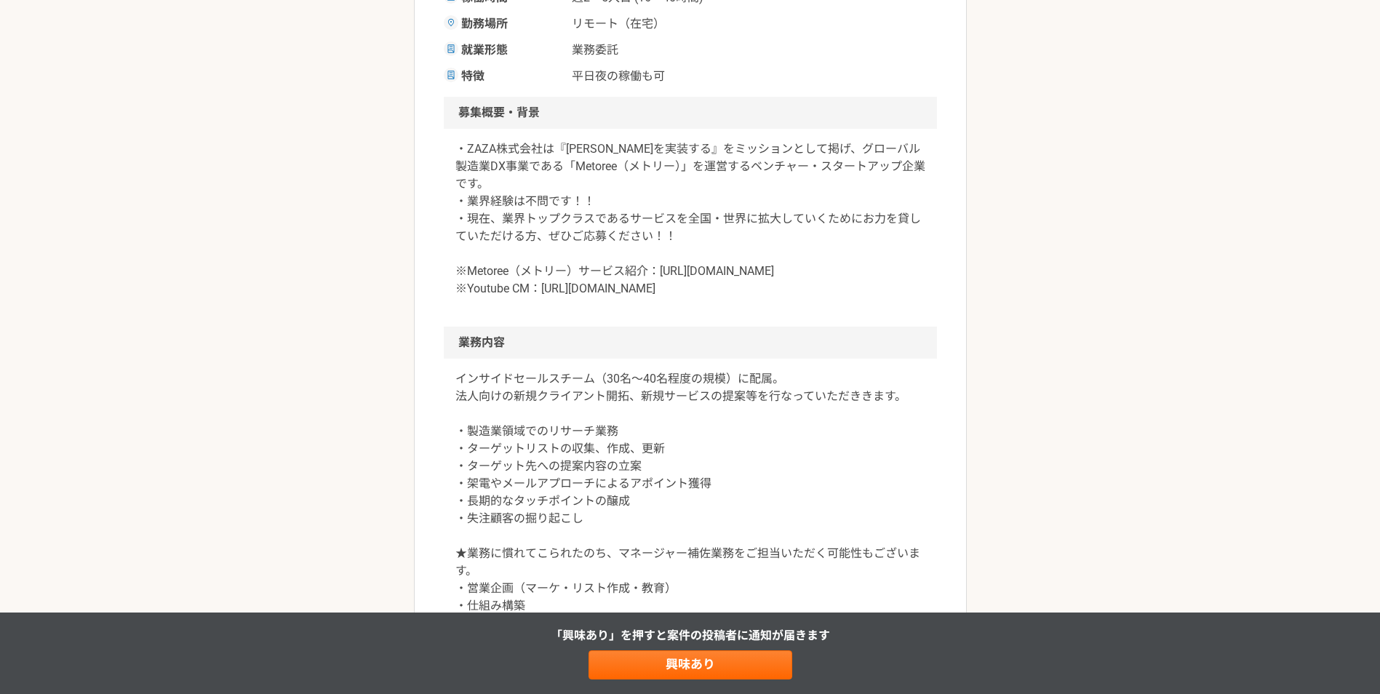
scroll to position [364, 0]
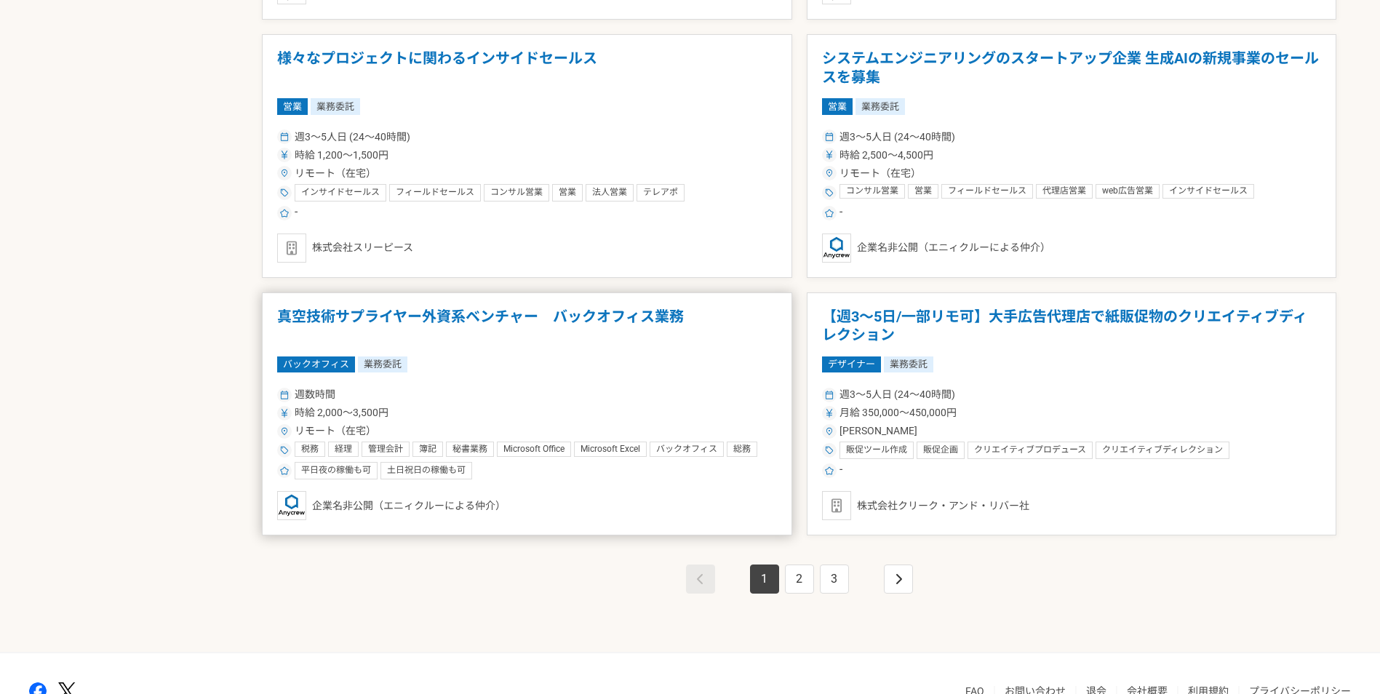
scroll to position [2400, 0]
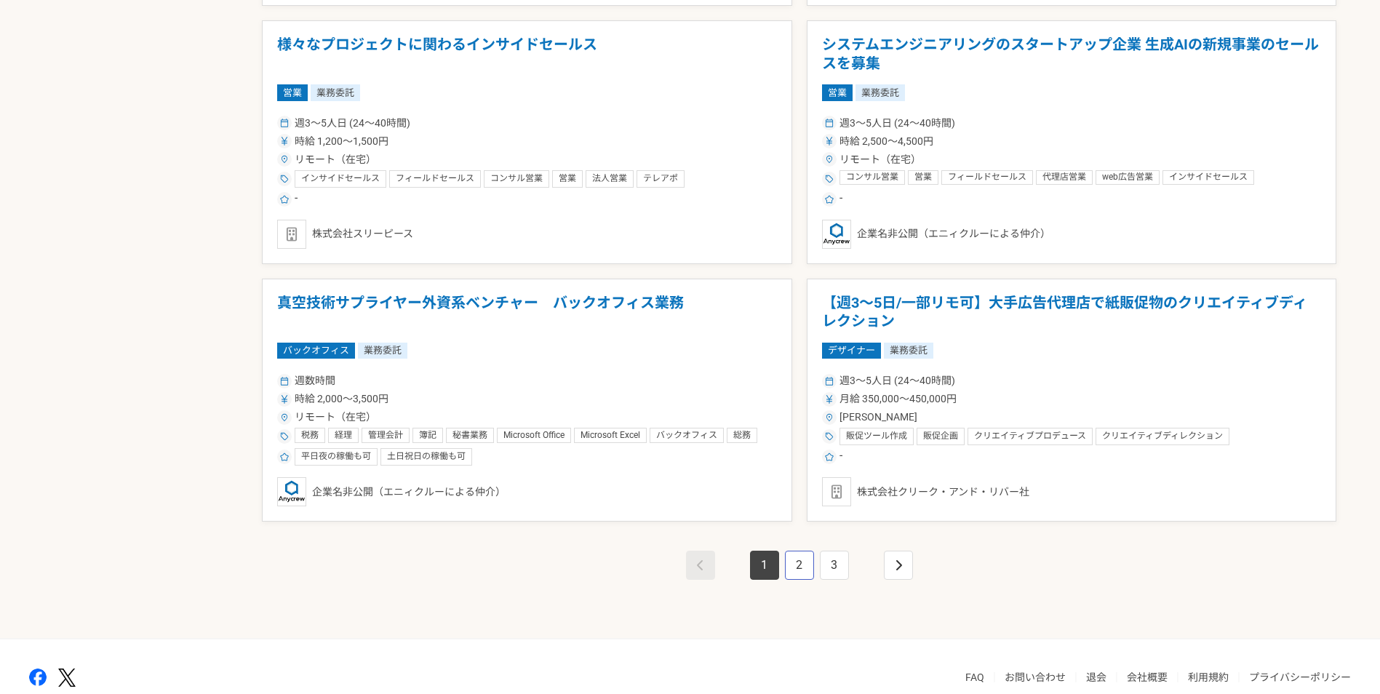
click at [799, 568] on link "2" at bounding box center [799, 565] width 29 height 29
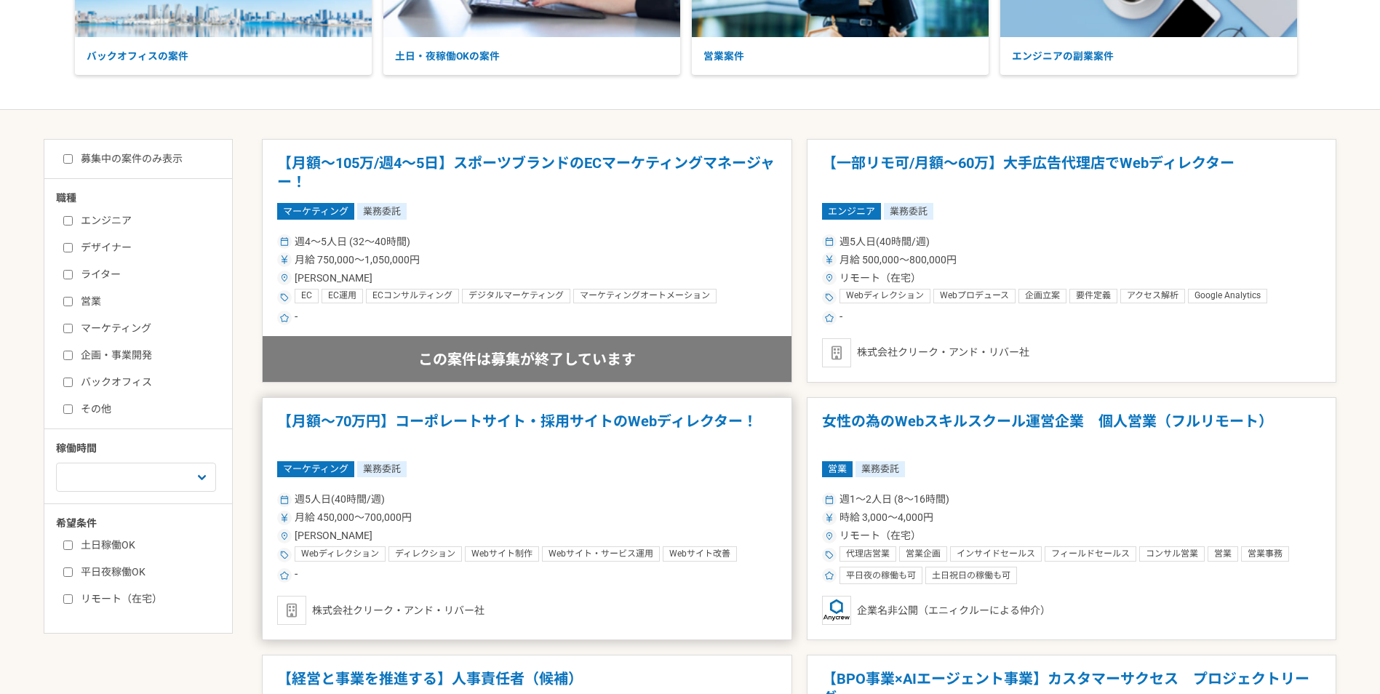
scroll to position [436, 0]
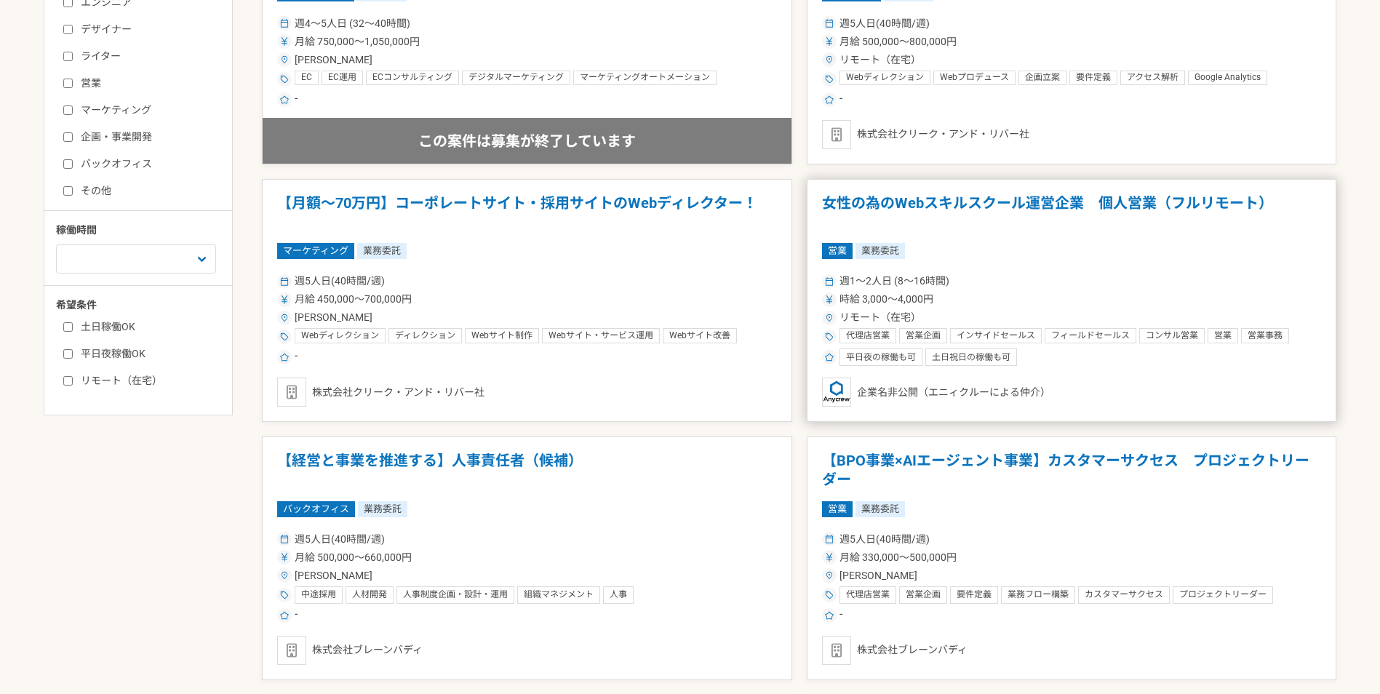
click at [914, 202] on h1 "女性の為のWebスキルスクール運営企業　個人営業（フルリモート）" at bounding box center [1072, 212] width 500 height 37
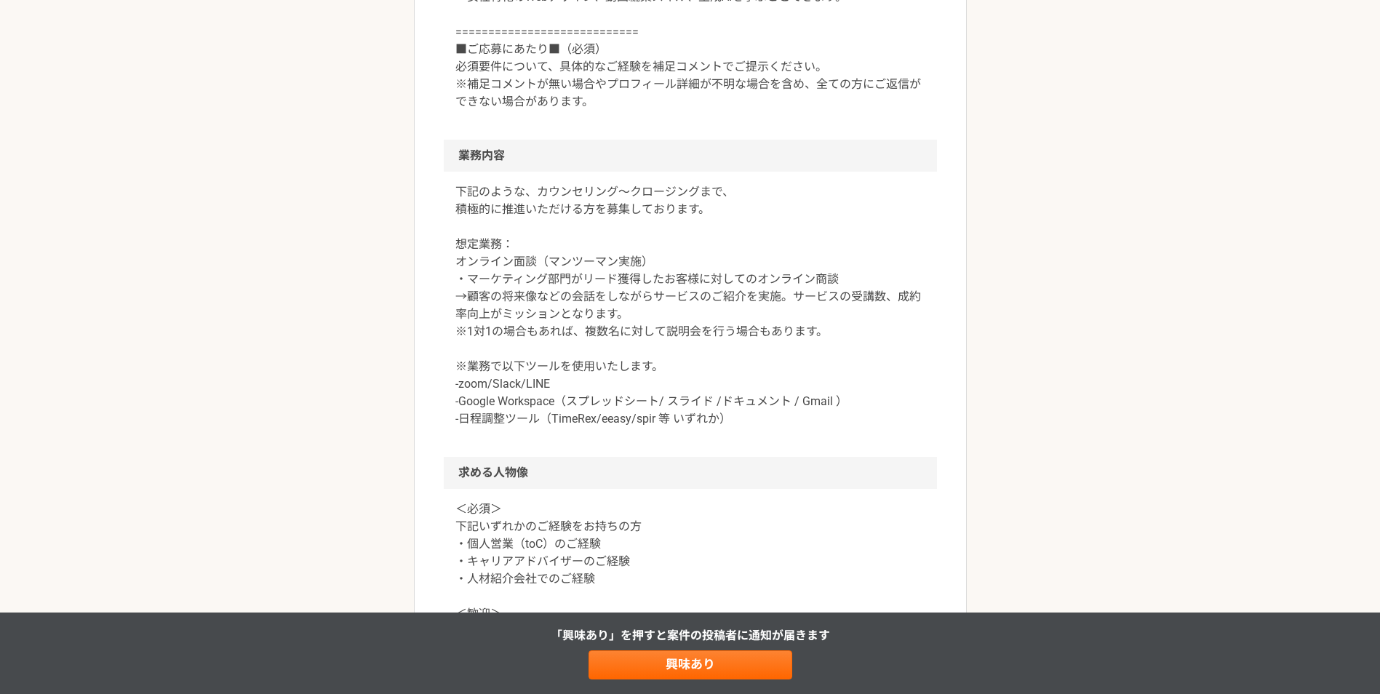
scroll to position [800, 0]
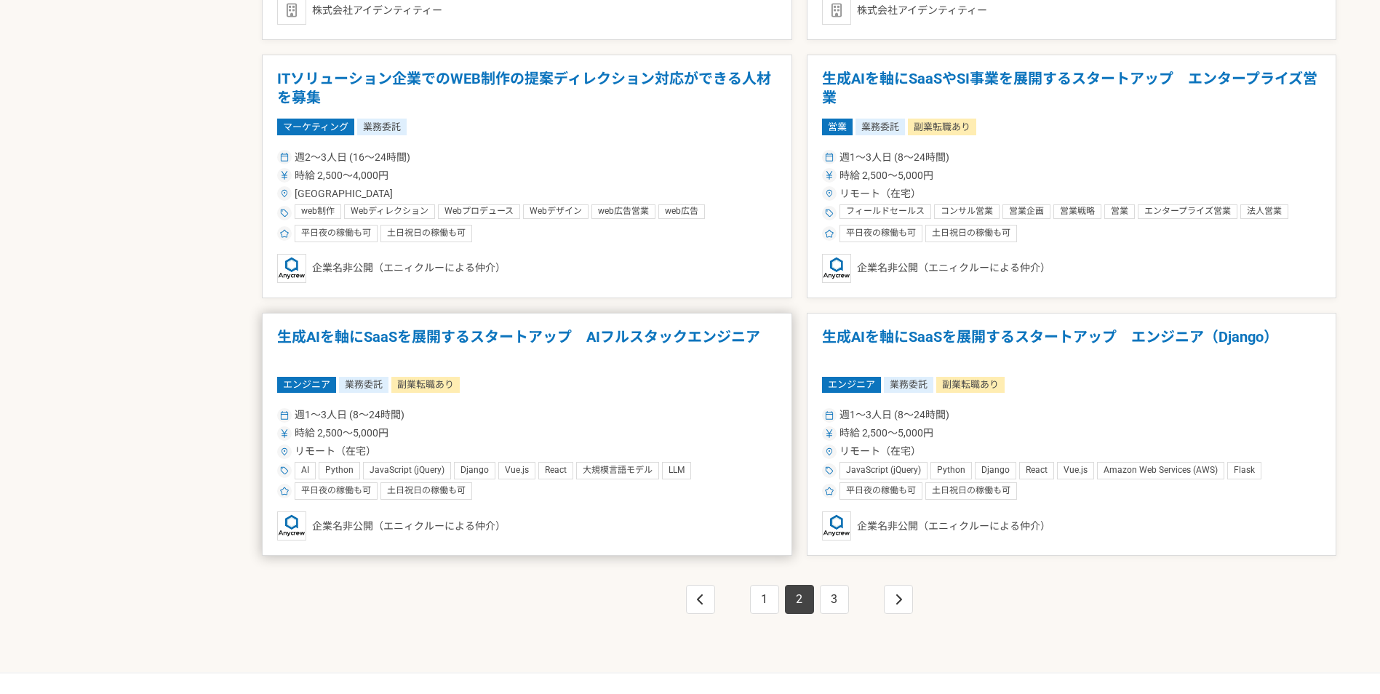
scroll to position [2471, 0]
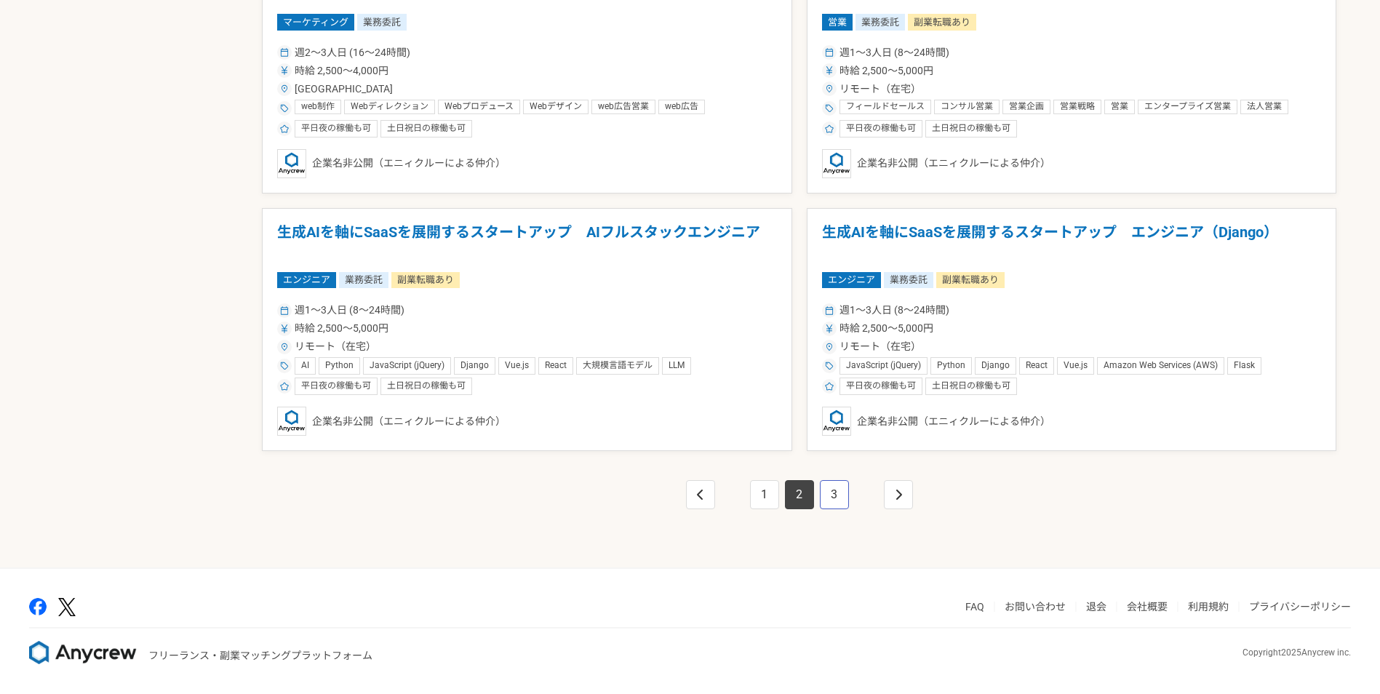
click at [835, 500] on link "3" at bounding box center [834, 494] width 29 height 29
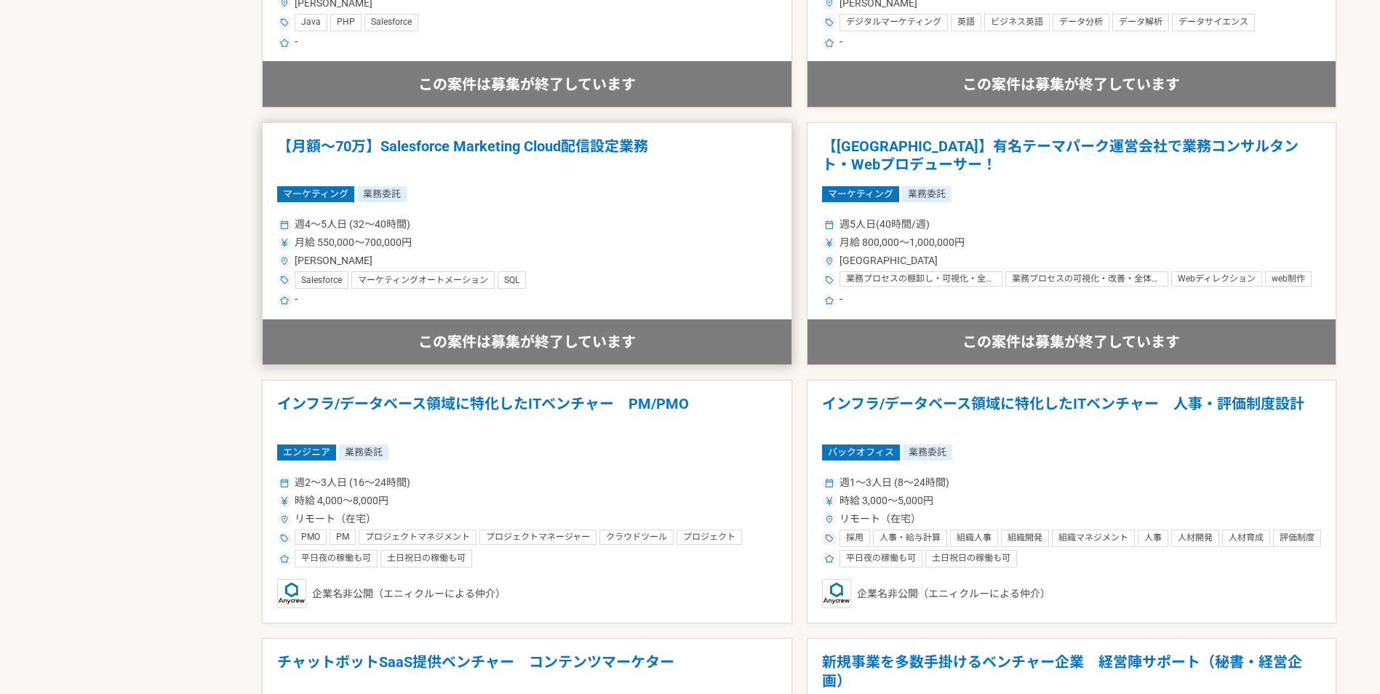
scroll to position [1891, 0]
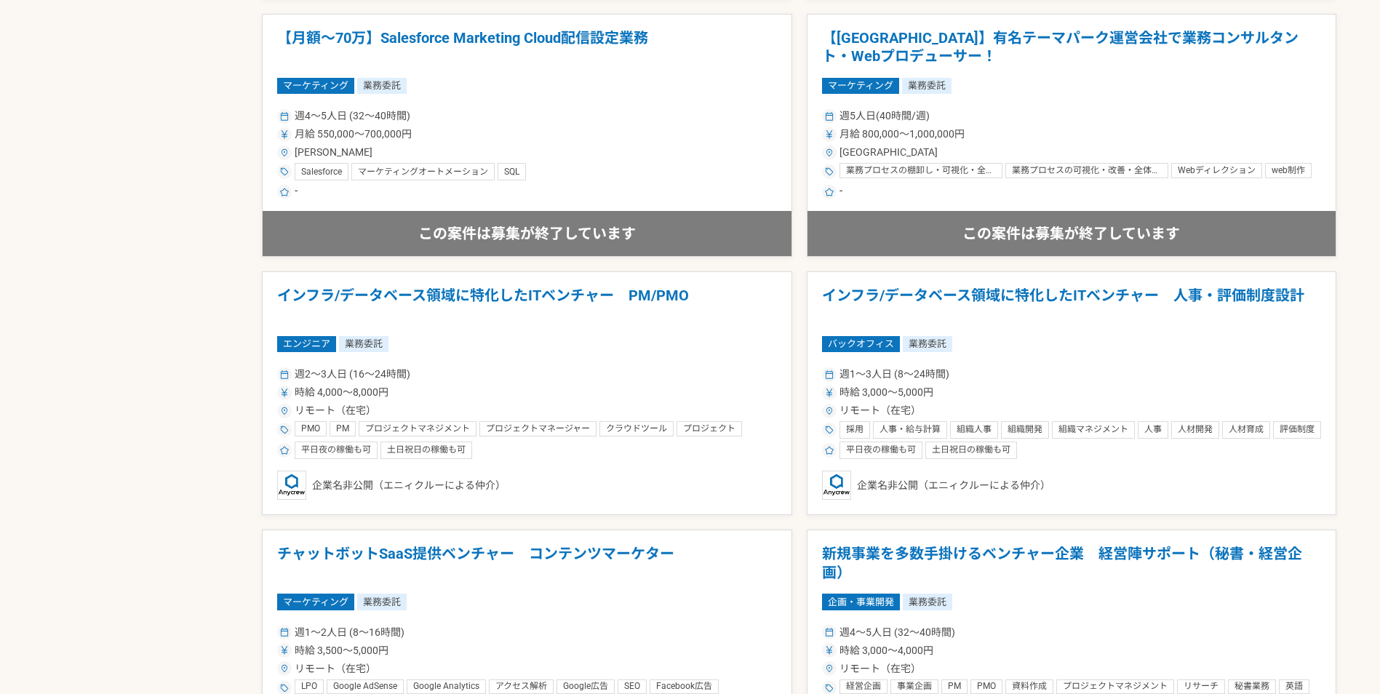
scroll to position [313, 0]
